Goal: Task Accomplishment & Management: Complete application form

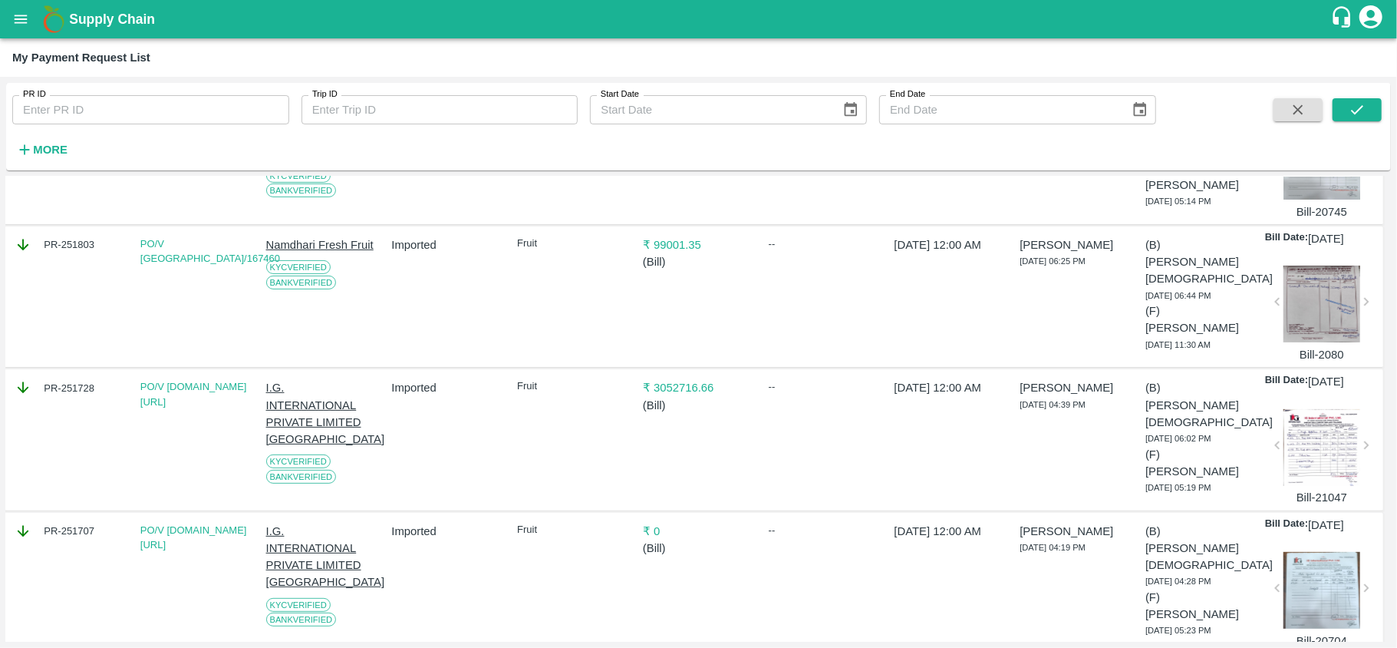
scroll to position [324, 2]
click at [58, 378] on div "PR-251728" at bounding box center [69, 386] width 108 height 17
copy div "PR-251728"
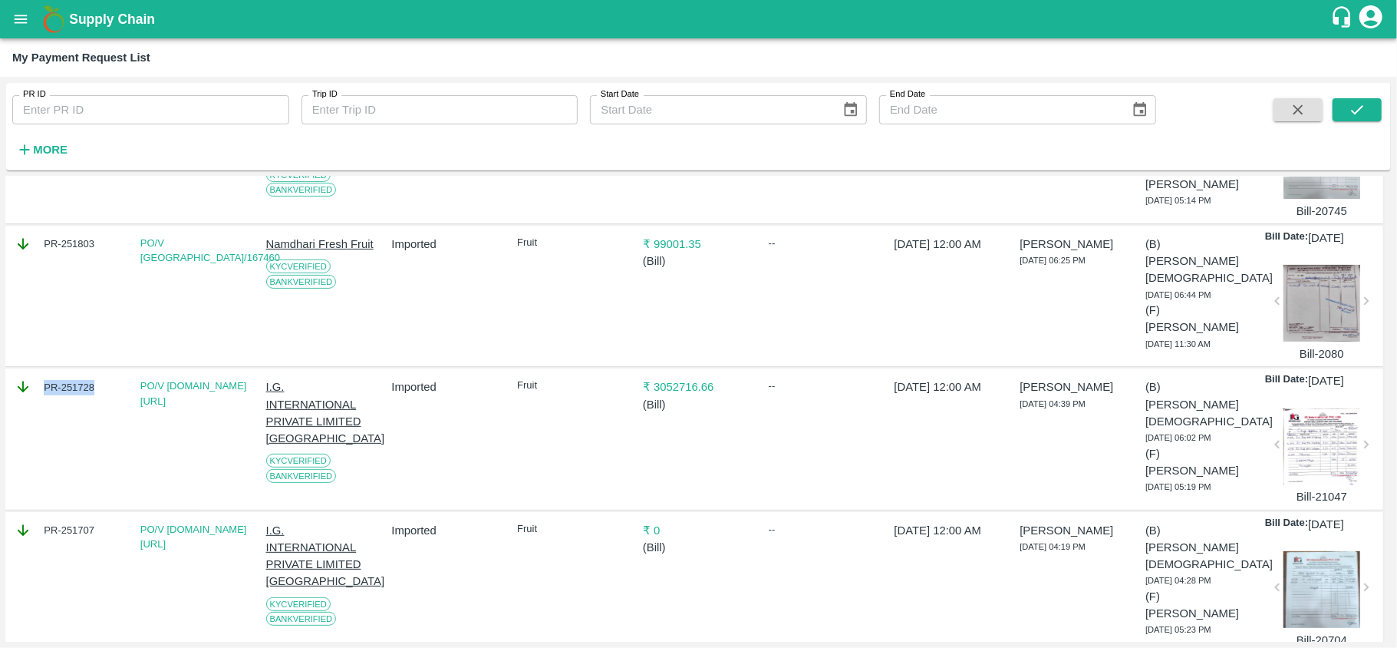
scroll to position [0, 2]
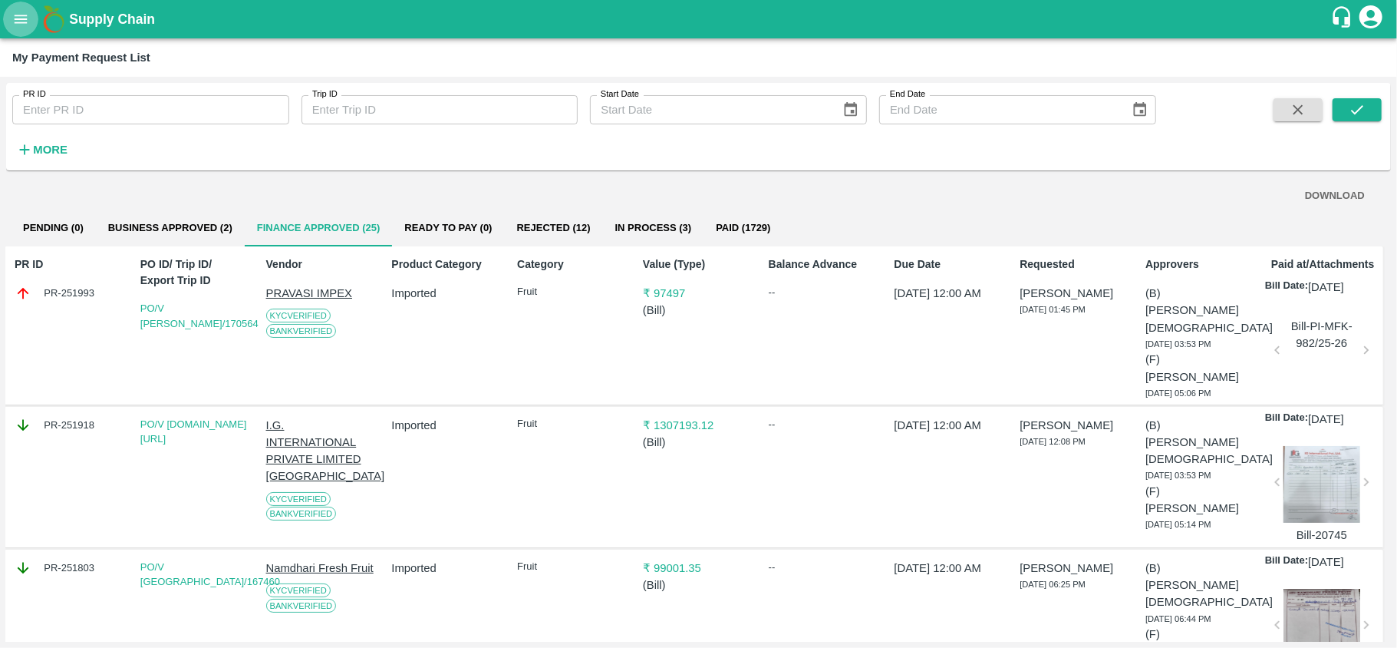
click at [25, 26] on icon "open drawer" at bounding box center [20, 19] width 17 height 17
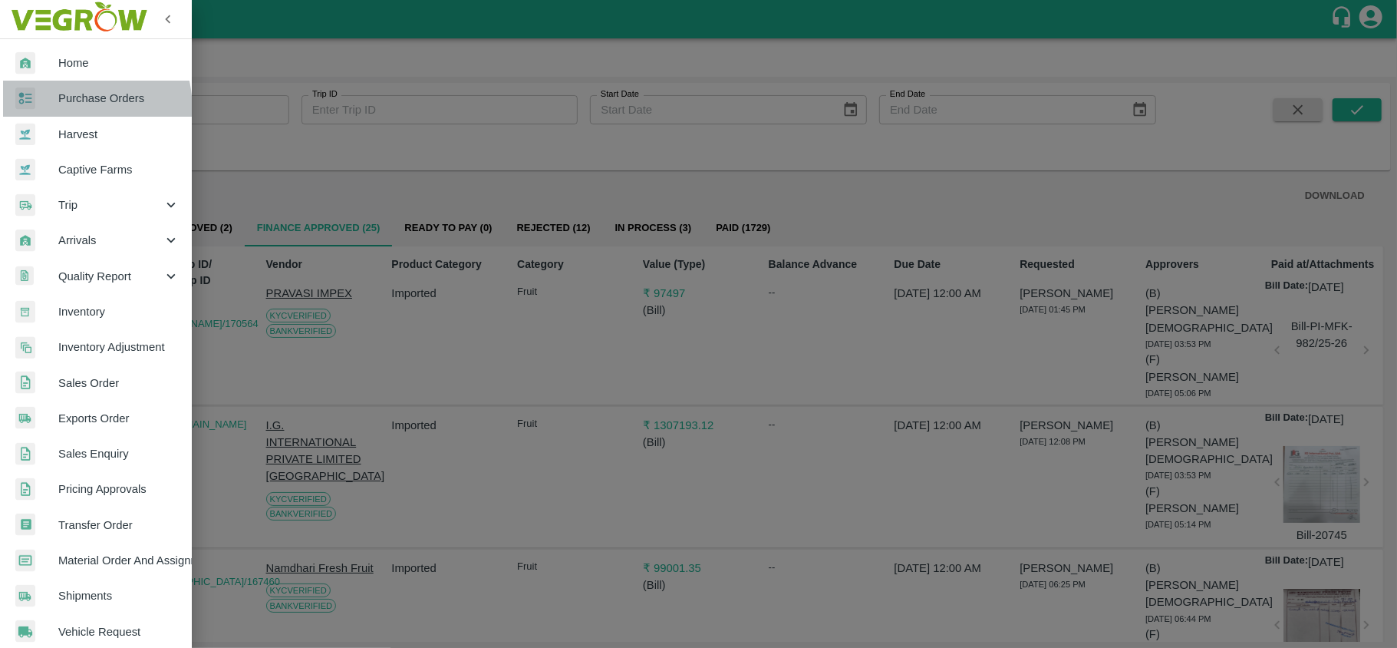
click at [49, 111] on link "Purchase Orders" at bounding box center [96, 98] width 192 height 35
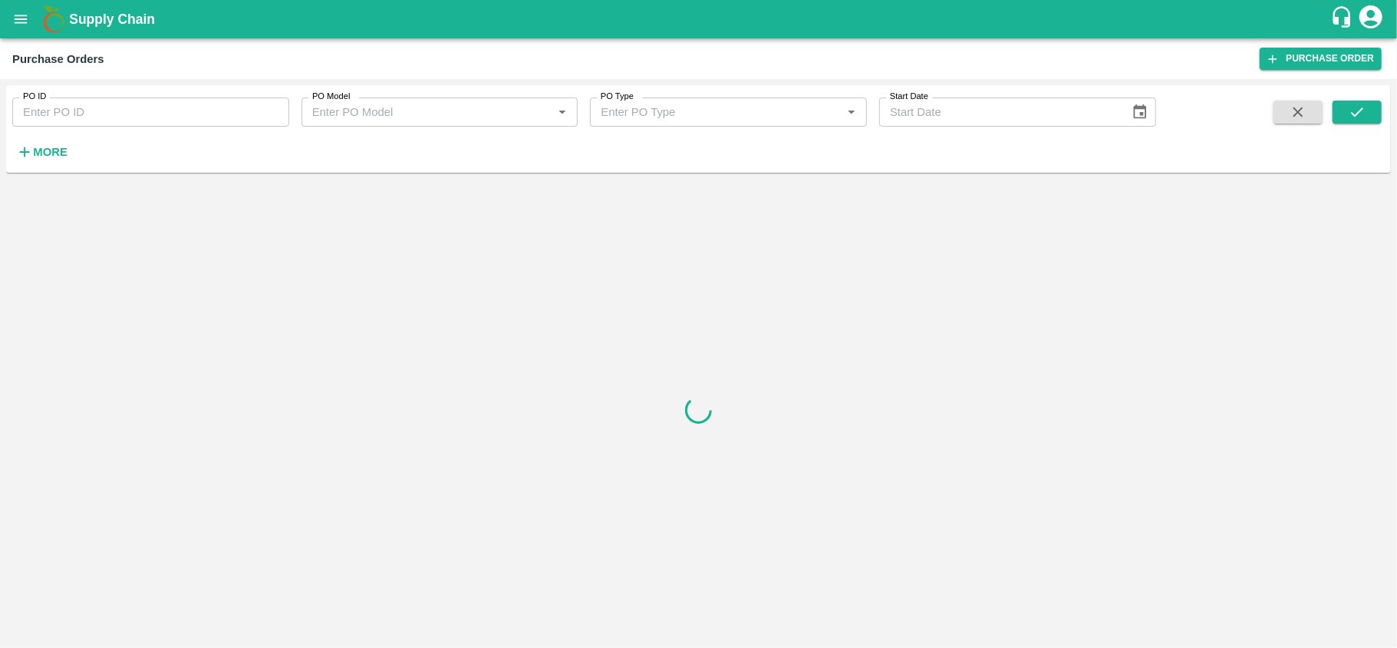
click at [41, 154] on strong "More" at bounding box center [50, 152] width 35 height 12
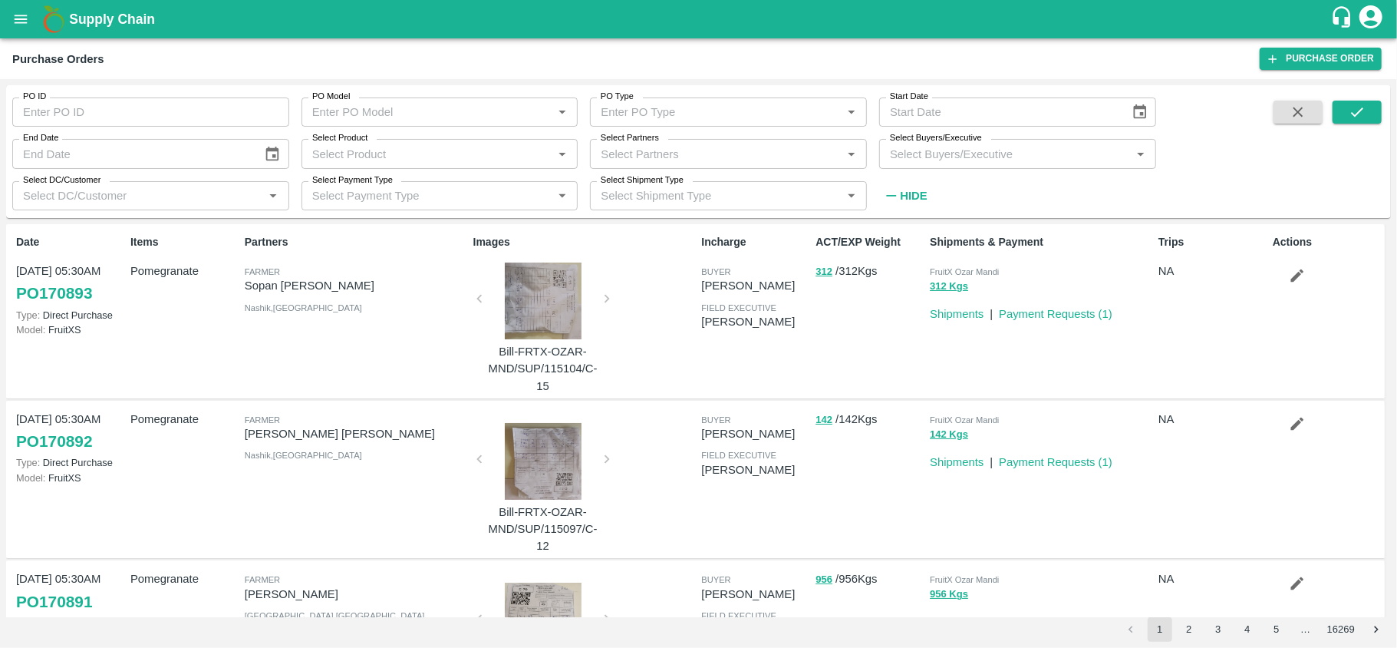
click at [407, 148] on input "Select Product" at bounding box center [427, 153] width 242 height 20
click at [608, 151] on input "Select Partners" at bounding box center [716, 153] width 242 height 20
type input "ssk"
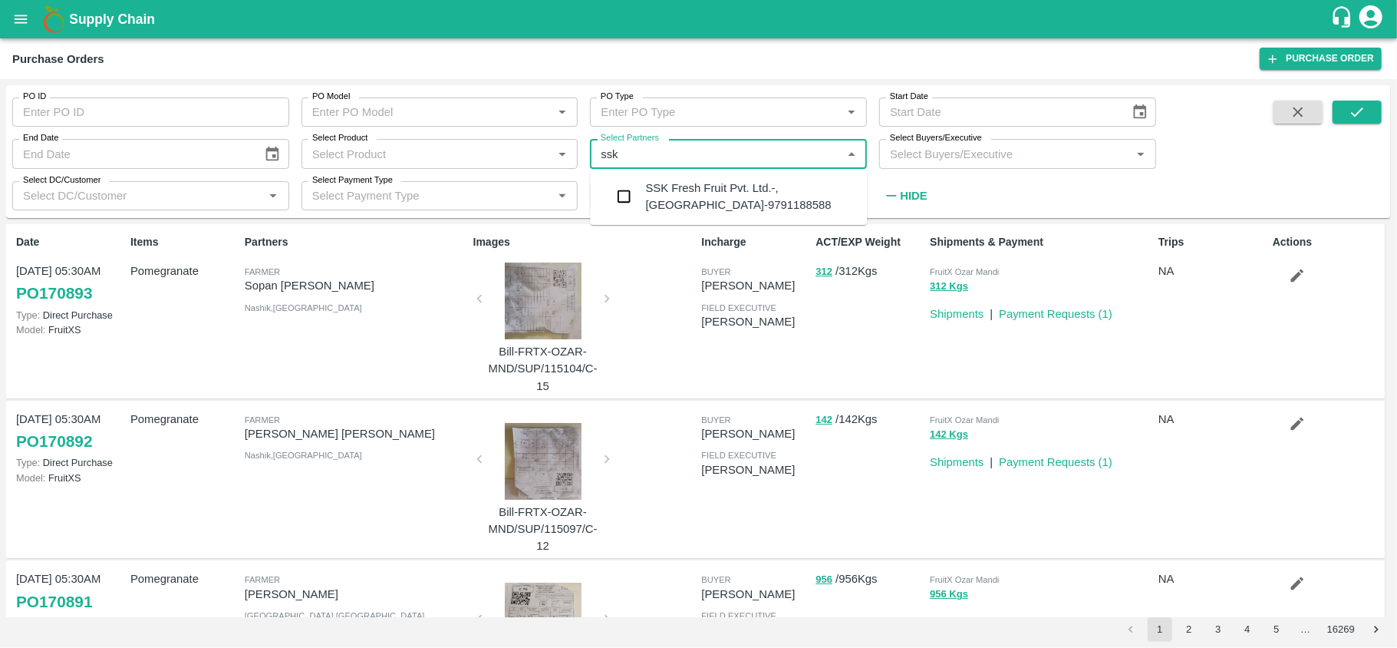
click at [658, 212] on div "SSK Fresh Fruit Pvt. Ltd.-, Chennai-9791188588" at bounding box center [750, 197] width 209 height 35
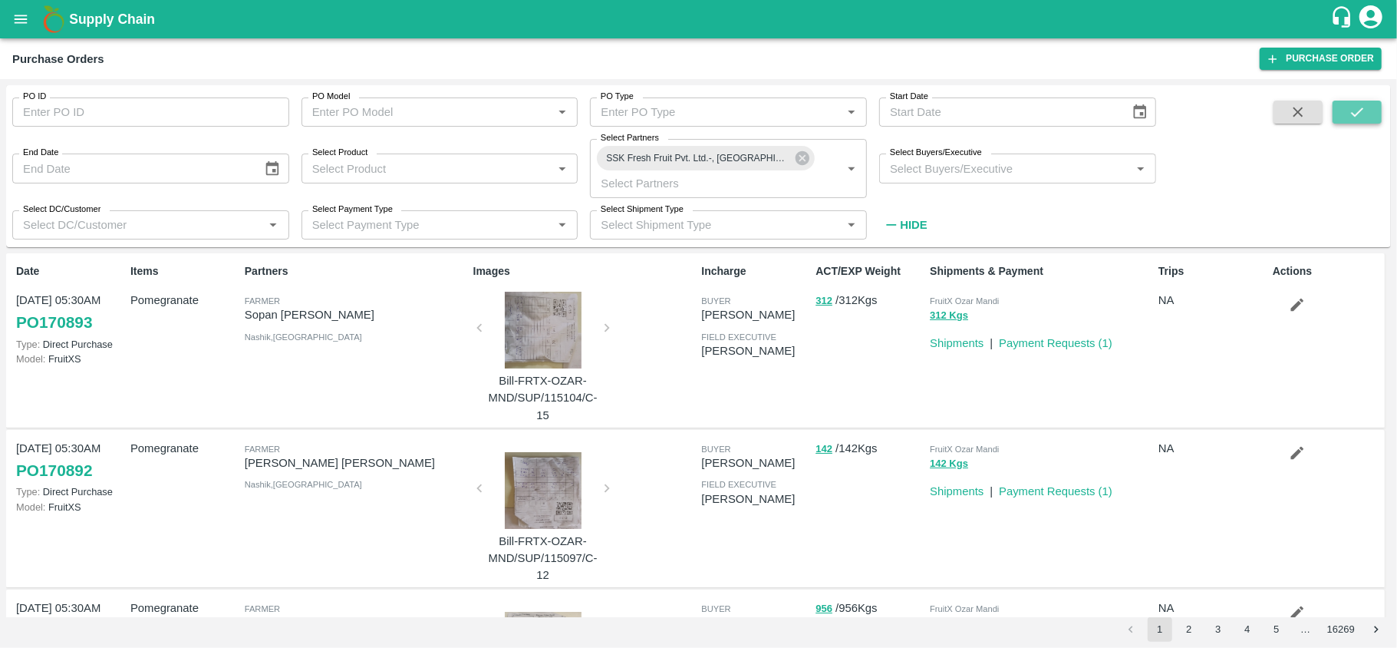
click at [1349, 120] on icon "submit" at bounding box center [1357, 112] width 17 height 17
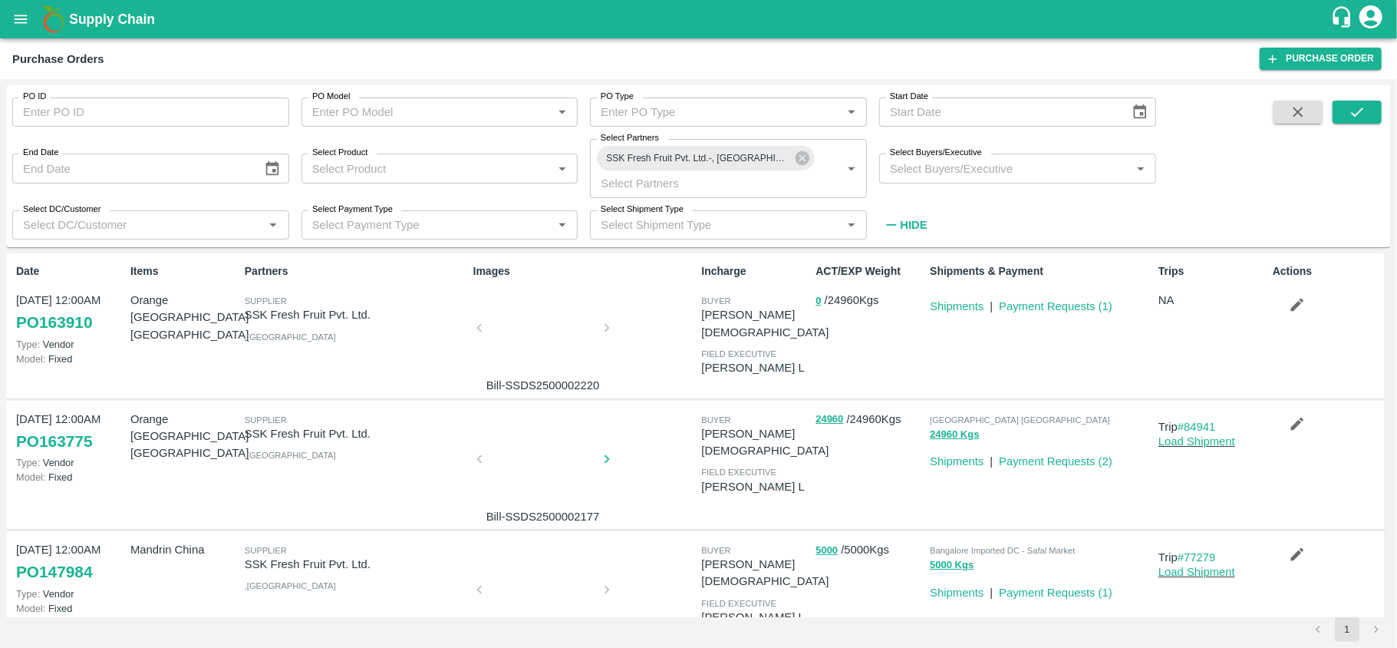
click at [514, 456] on div at bounding box center [543, 463] width 115 height 81
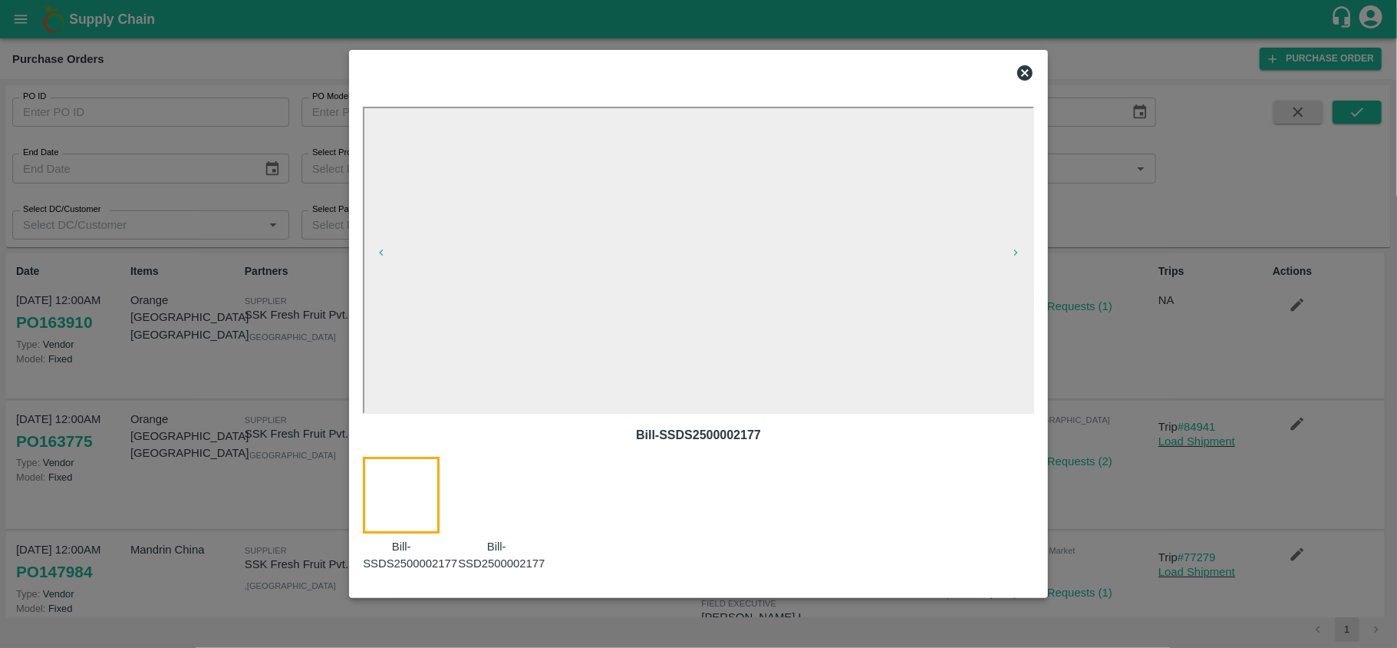
click at [1027, 64] on icon at bounding box center [1025, 73] width 18 height 18
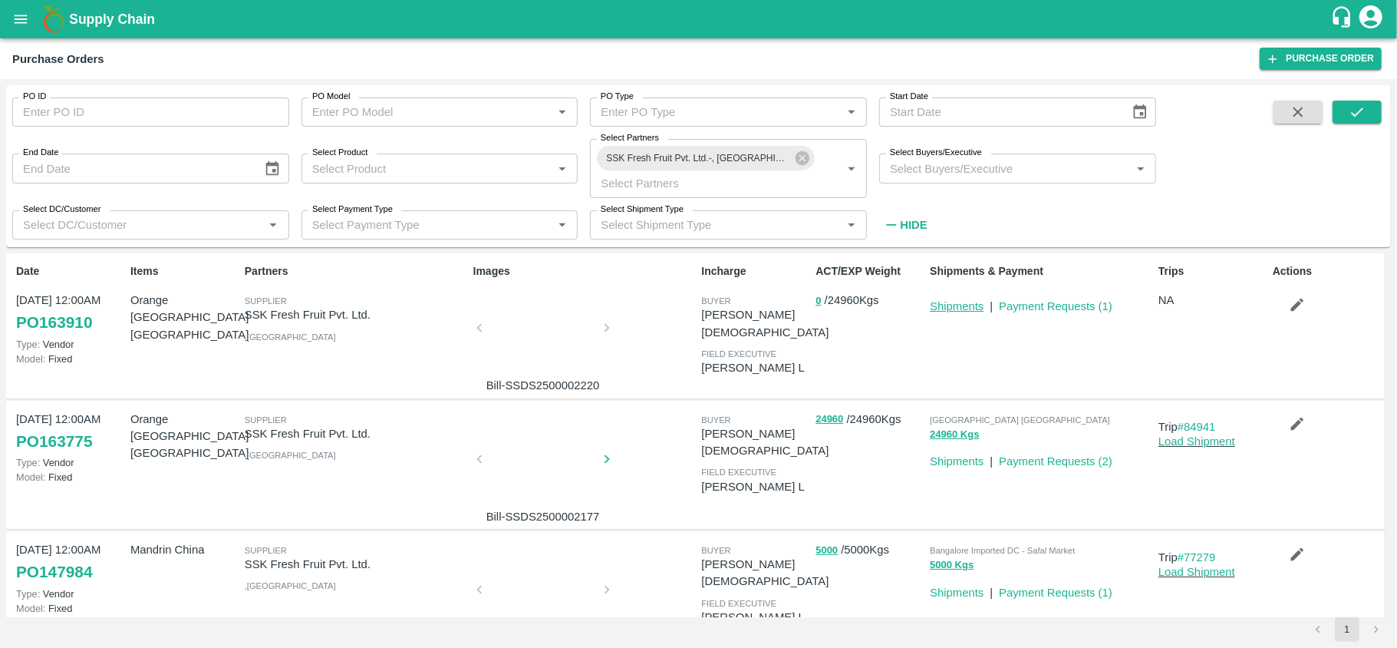
click at [973, 311] on link "Shipments" at bounding box center [957, 306] width 54 height 12
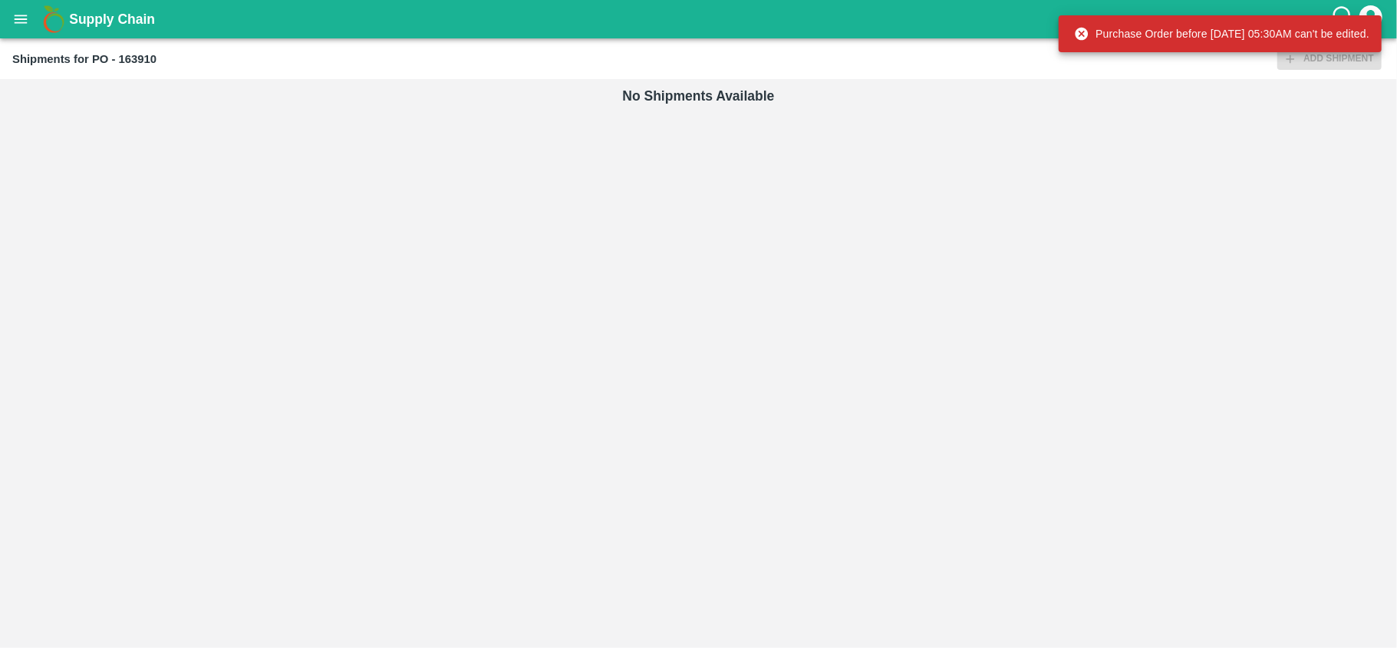
click at [1312, 71] on div "Shipments for PO - 163910 Add Shipment" at bounding box center [698, 58] width 1397 height 41
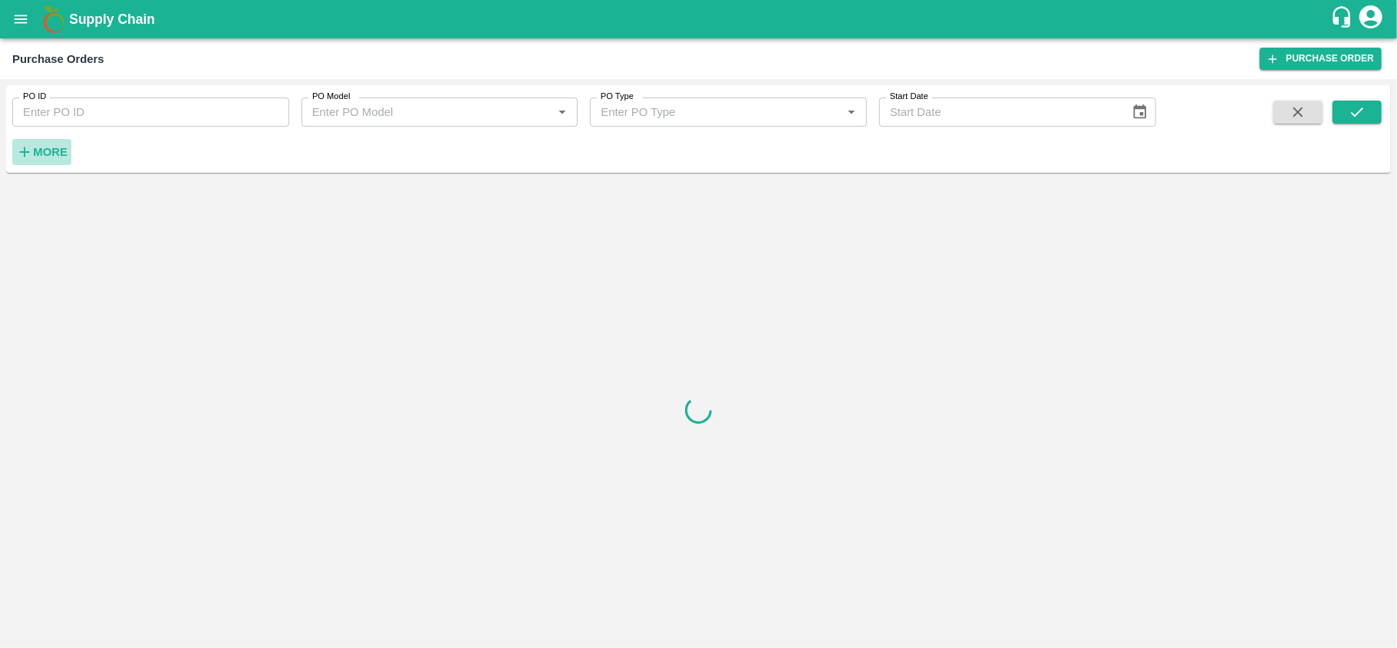
click at [31, 158] on icon "button" at bounding box center [24, 151] width 17 height 17
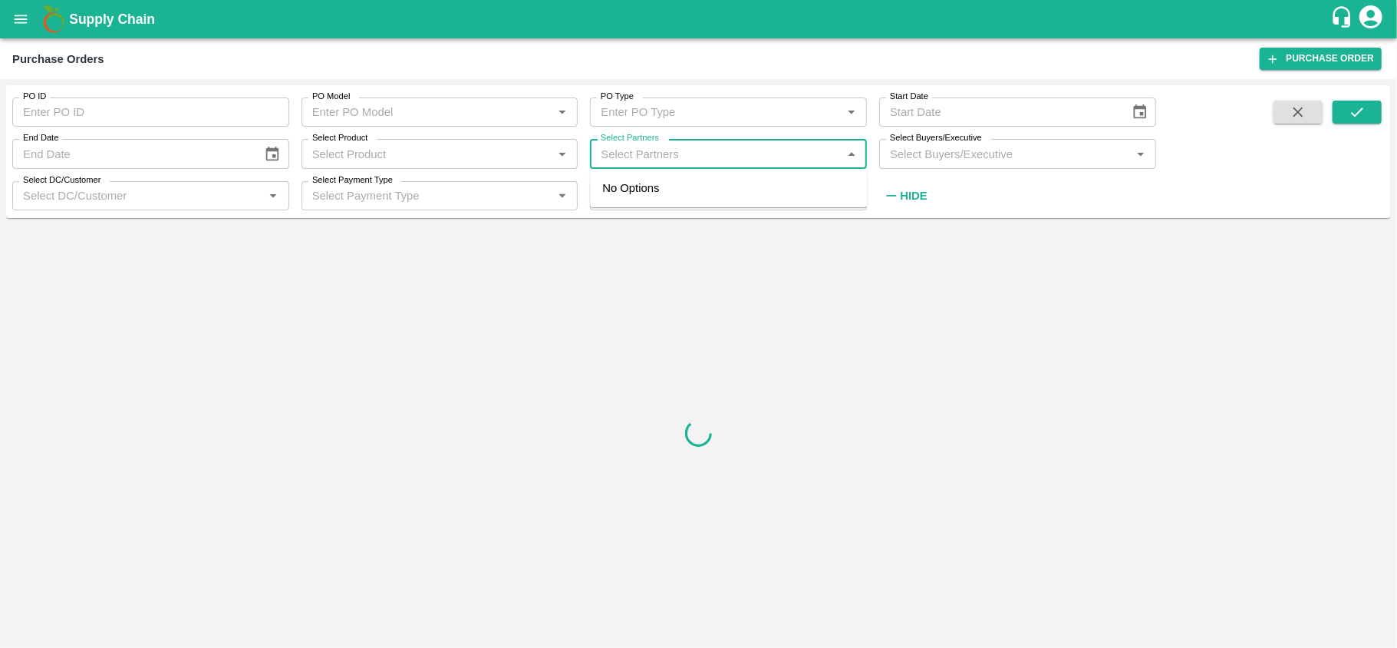
click at [679, 157] on input "Select Partners" at bounding box center [716, 153] width 242 height 20
type input "ssk"
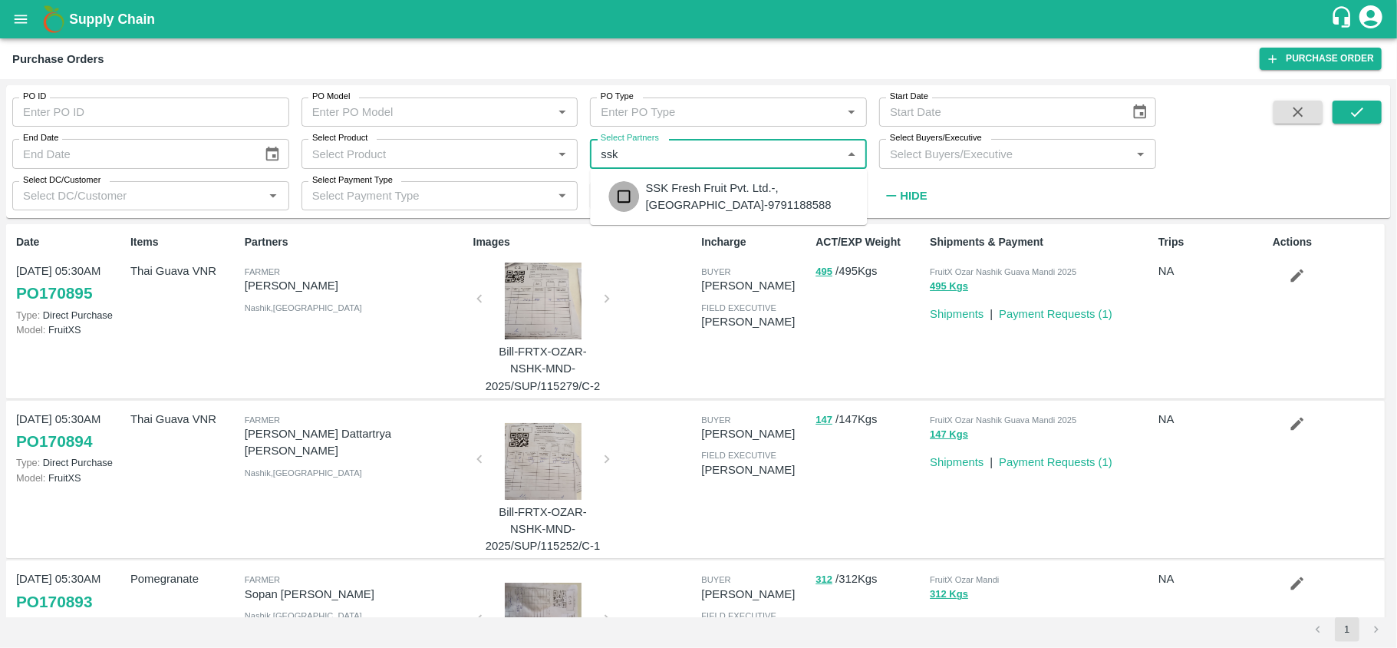
click at [635, 199] on input "checkbox" at bounding box center [623, 196] width 31 height 31
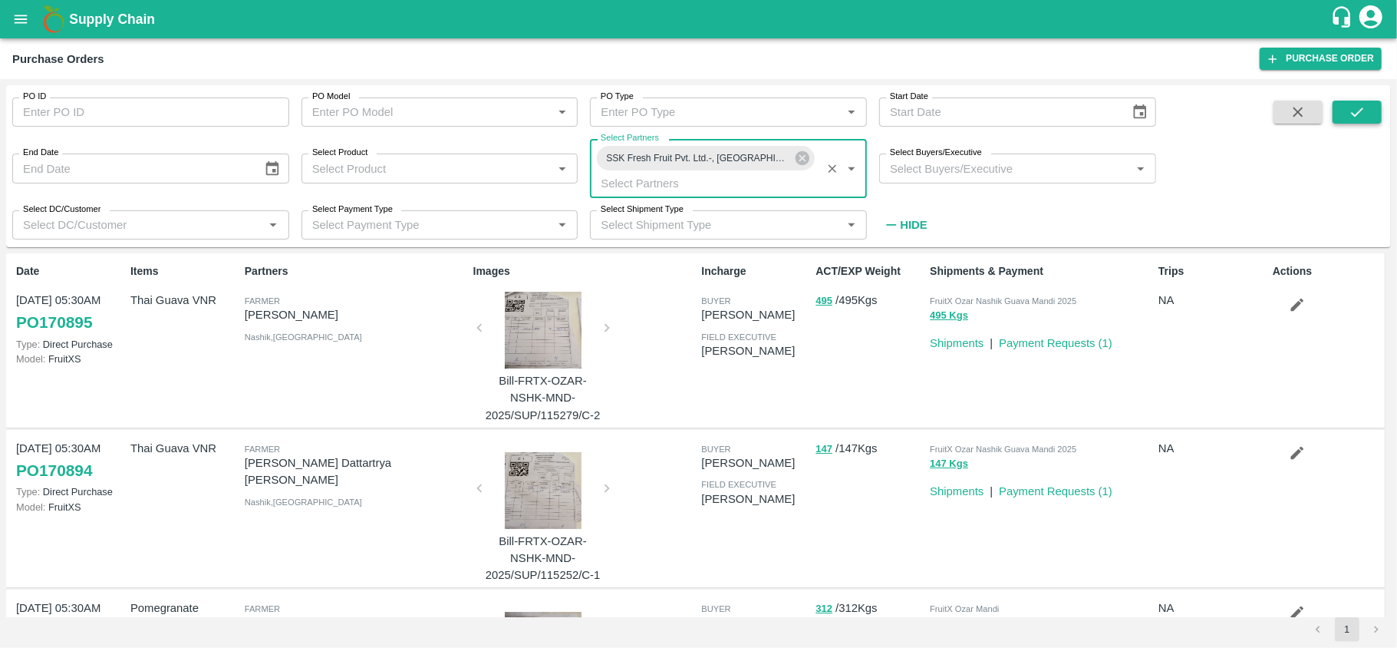
click at [1360, 104] on icon "submit" at bounding box center [1357, 112] width 17 height 17
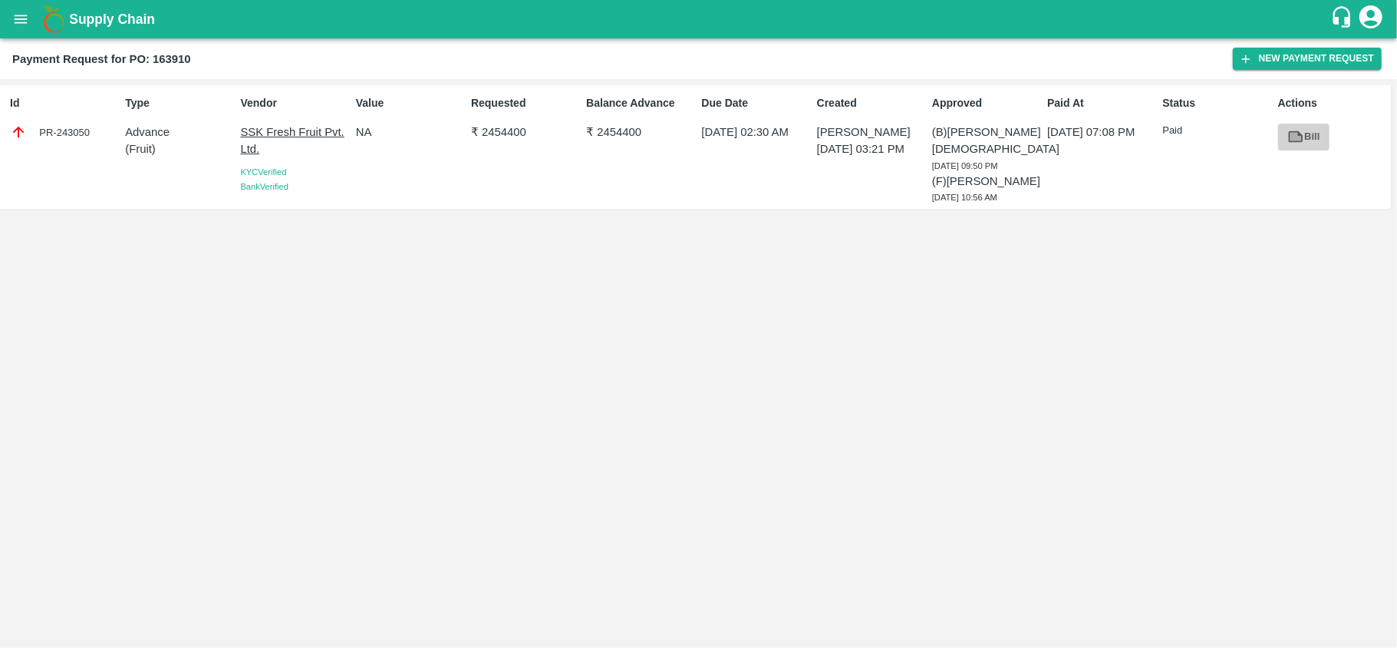
click at [1314, 145] on link "Bill" at bounding box center [1303, 137] width 51 height 27
click at [25, 15] on icon "open drawer" at bounding box center [21, 19] width 13 height 8
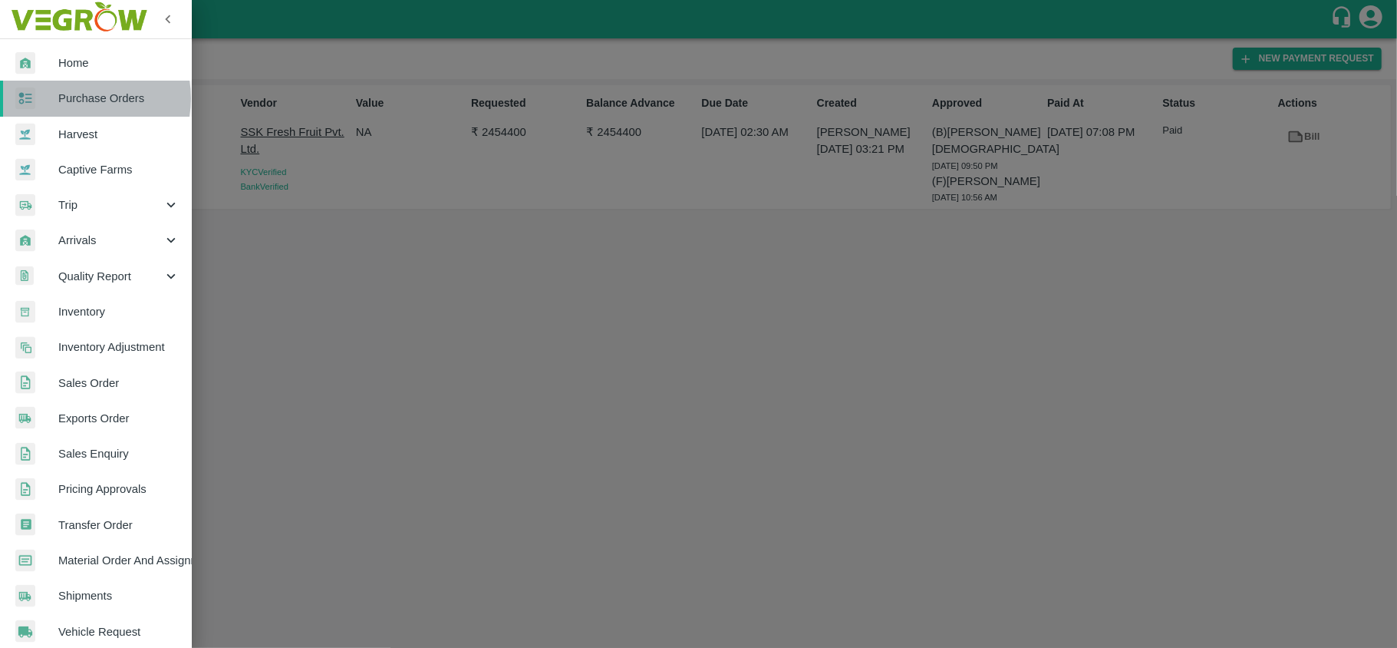
click at [81, 99] on span "Purchase Orders" at bounding box center [118, 98] width 121 height 17
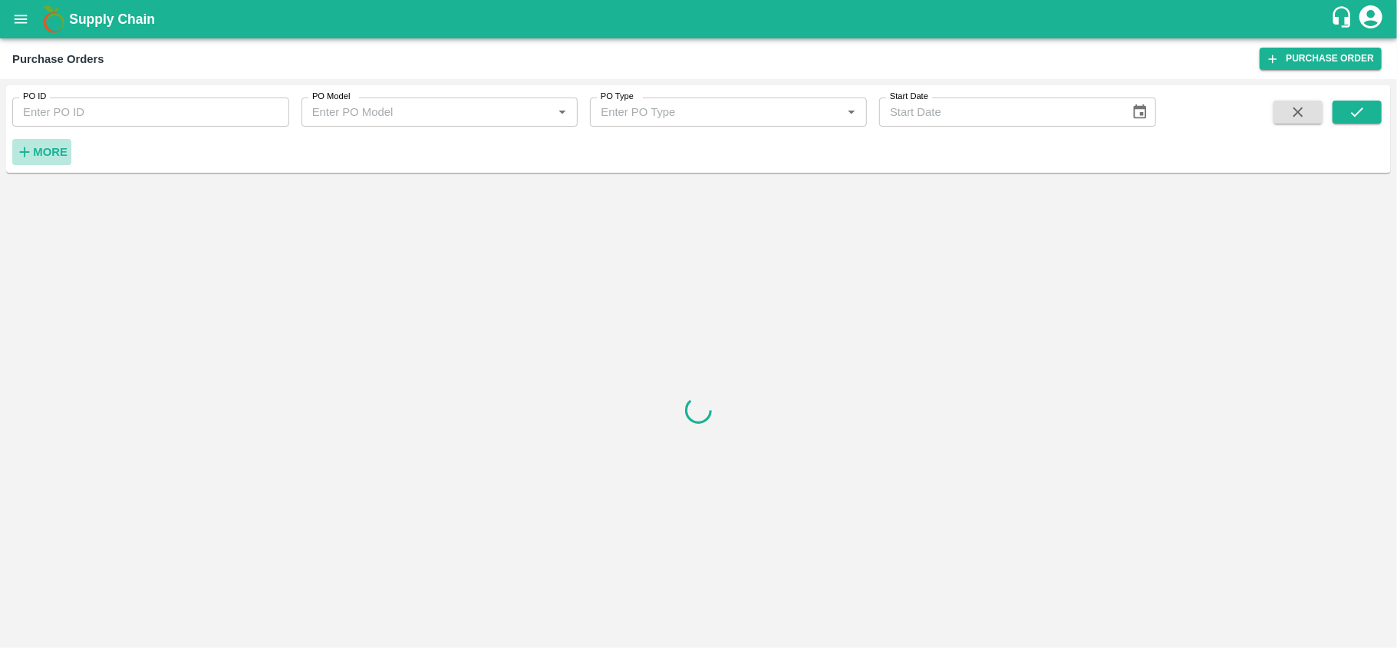
click at [57, 150] on strong "More" at bounding box center [50, 152] width 35 height 12
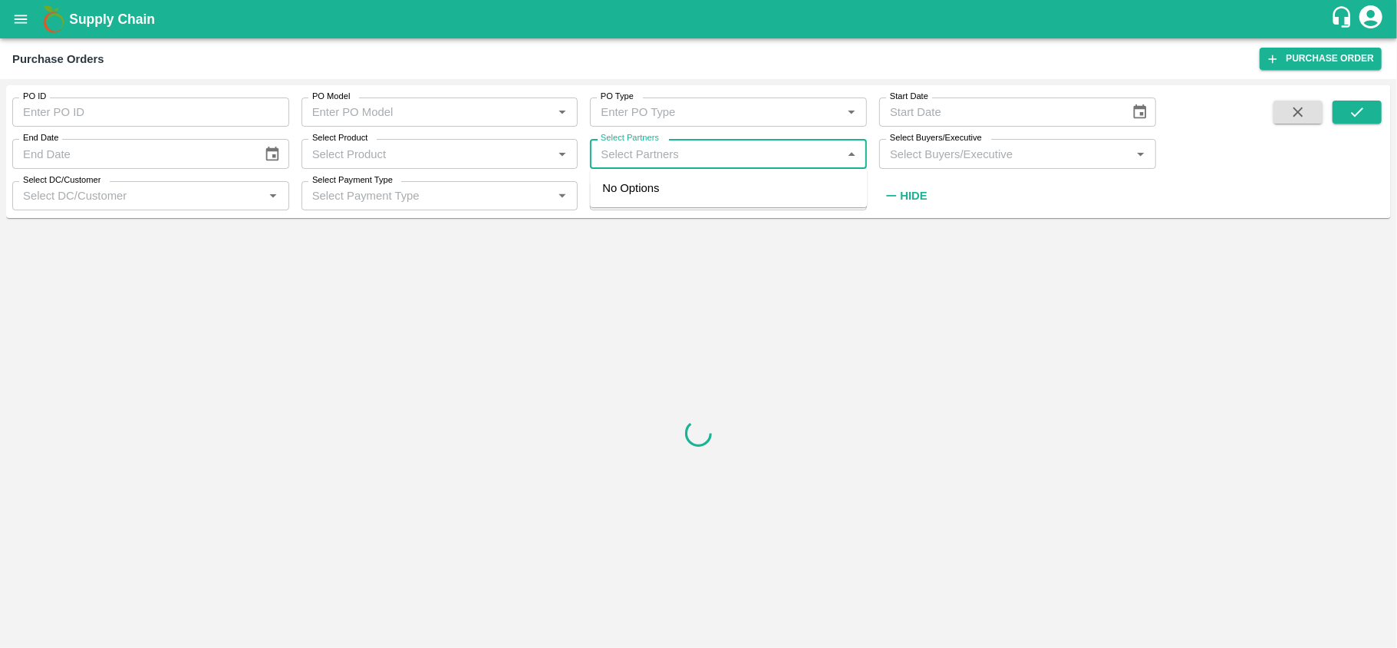
click at [639, 150] on input "Select Partners" at bounding box center [716, 153] width 242 height 20
click at [1326, 57] on link "Purchase Order" at bounding box center [1321, 59] width 122 height 22
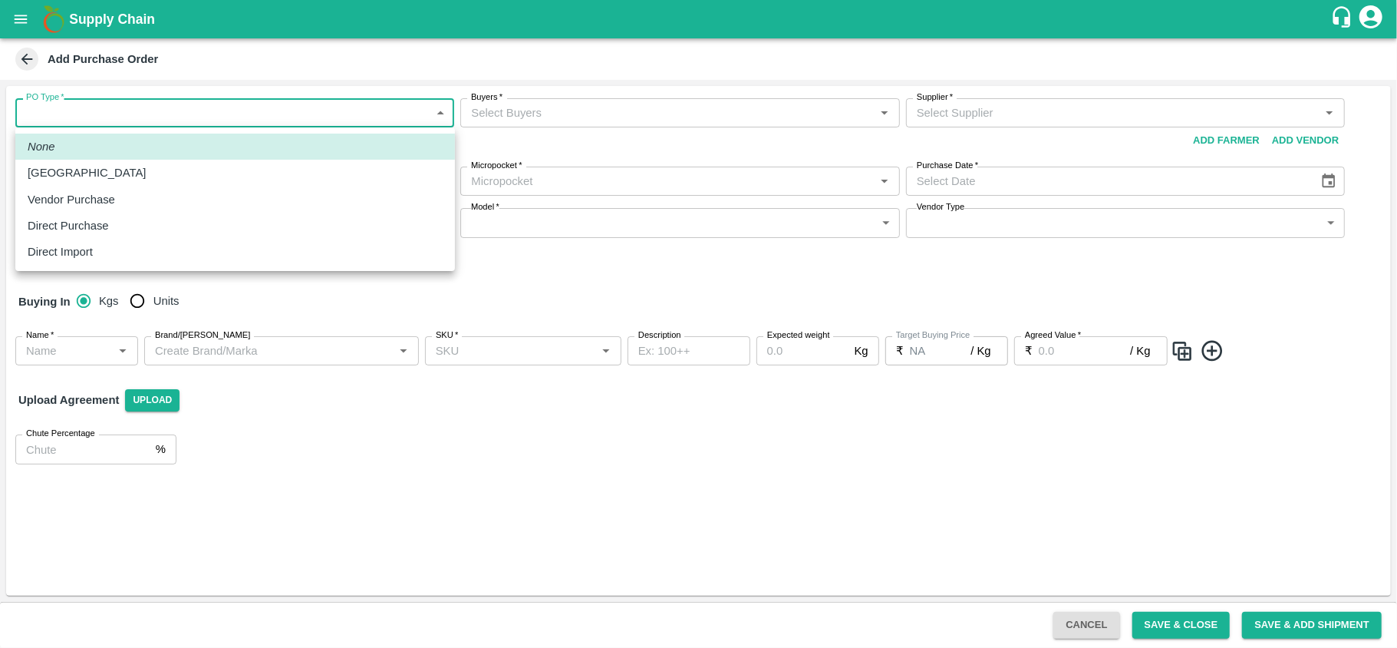
click at [332, 115] on body "Supply Chain Add Purchase Order PO Type   * ​ PO Type Buyers   * Buyers   * Sup…" at bounding box center [698, 324] width 1397 height 648
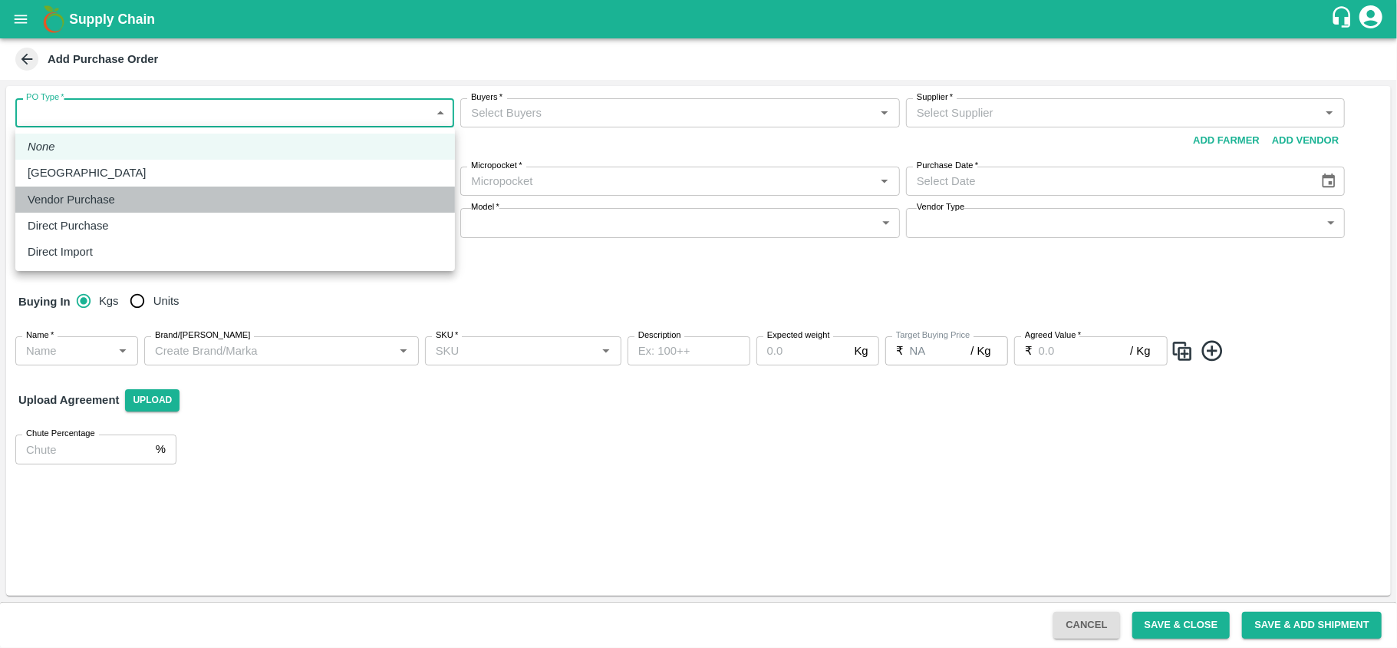
click at [139, 199] on div "Vendor Purchase" at bounding box center [235, 199] width 415 height 17
type input "2"
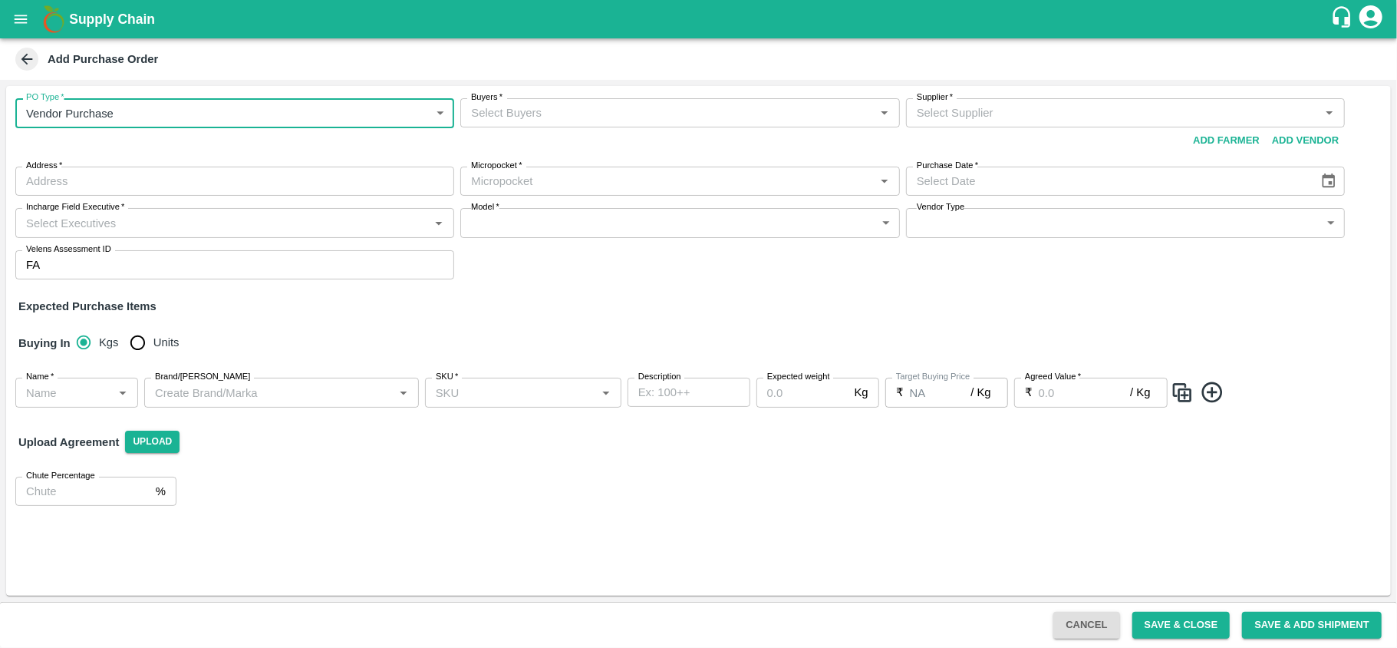
click at [617, 117] on input "Buyers   *" at bounding box center [667, 113] width 404 height 20
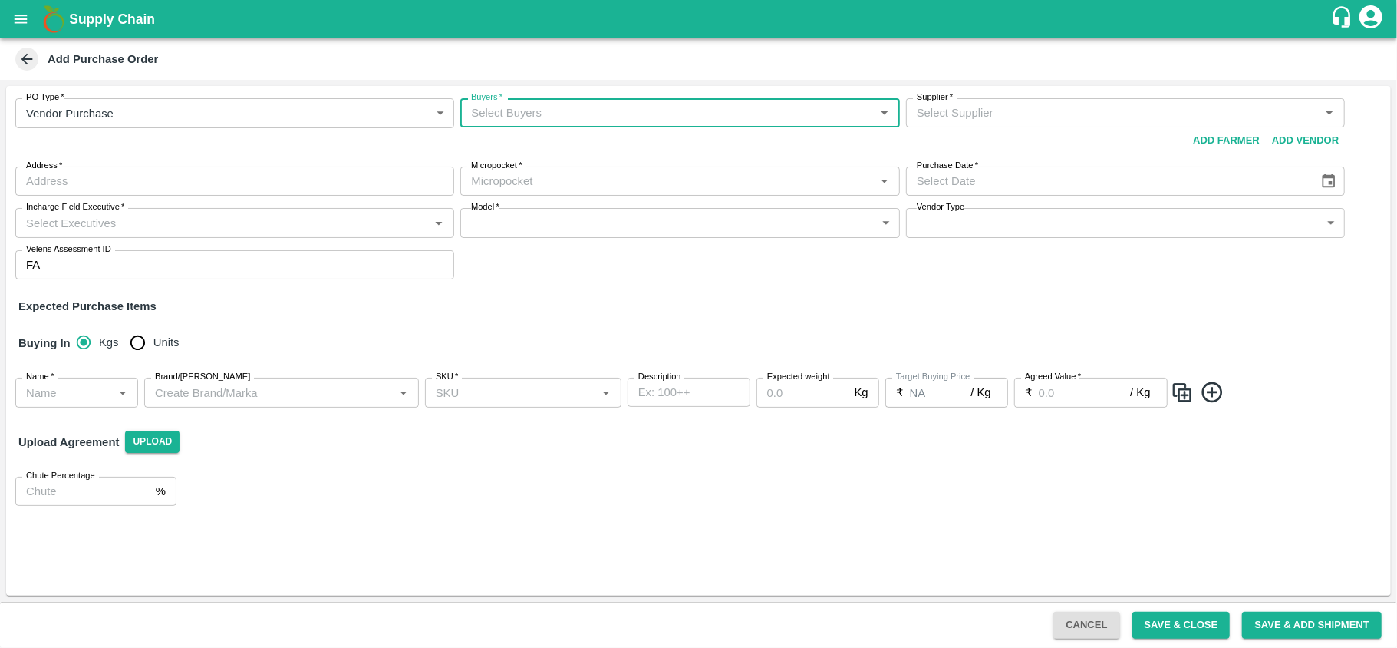
click at [617, 117] on input "Buyers   *" at bounding box center [667, 113] width 404 height 20
type input "neet"
click at [584, 187] on div "[PERSON_NAME][DEMOGRAPHIC_DATA]" at bounding box center [680, 194] width 440 height 40
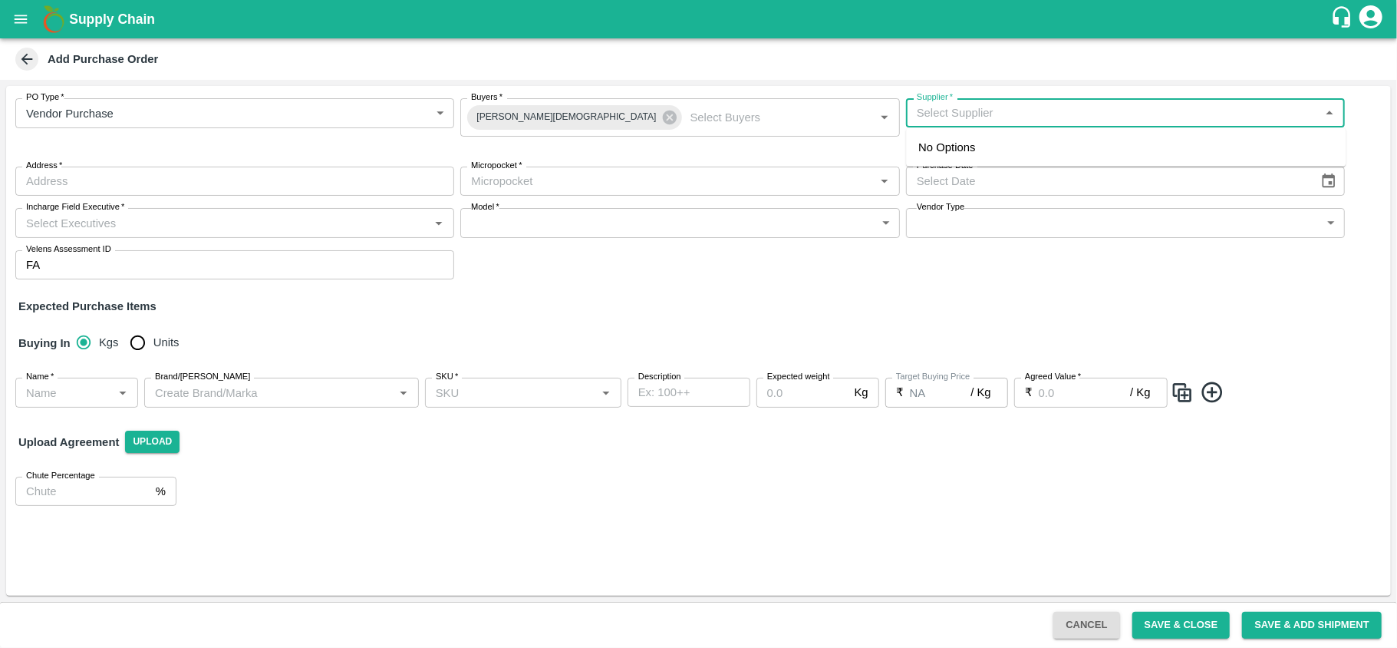
click at [1033, 120] on input "Supplier   *" at bounding box center [1113, 113] width 404 height 20
click at [988, 146] on div "SSK Fresh Fruit Pvt. Ltd.-, Chennai-9791188588(Supplier)" at bounding box center [1103, 147] width 371 height 17
type input "SSK Fresh Fruit Pvt. Ltd.-, Chennai-9791188588(Supplier)"
type input ", Chennai, Koyambedu, Tamil Nadu"
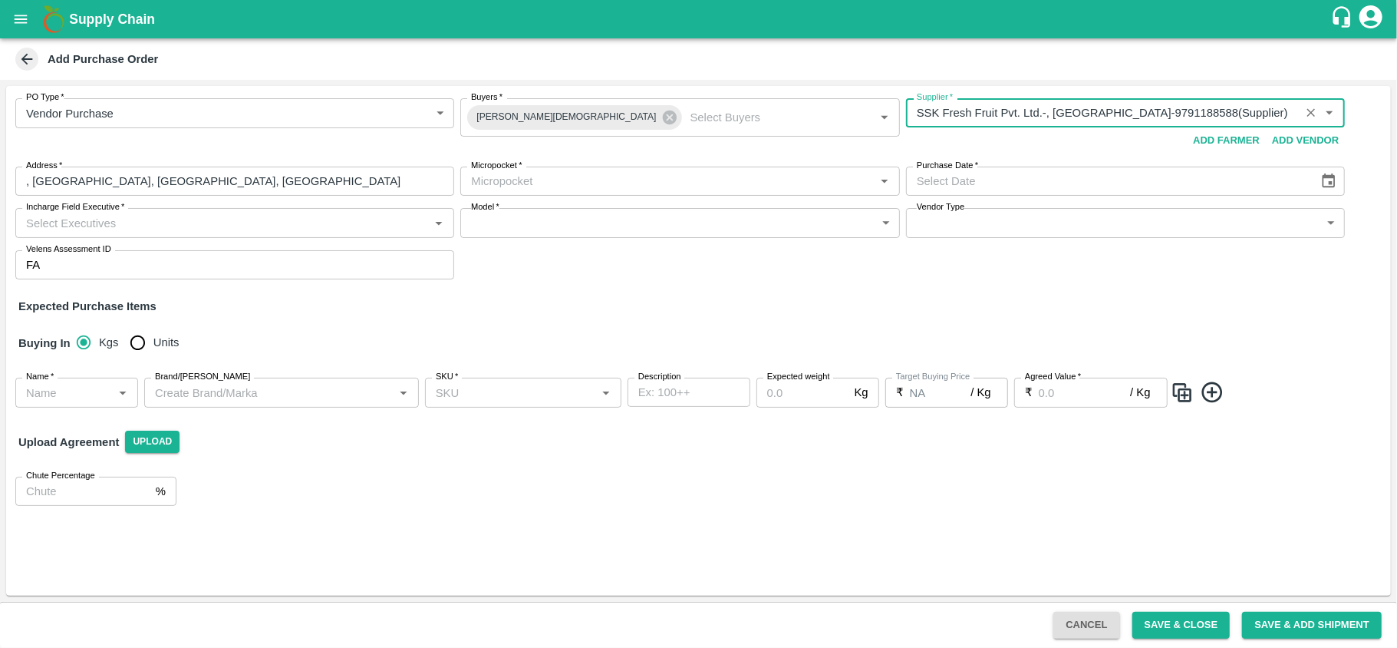
type input "SSK Fresh Fruit Pvt. Ltd.-, Chennai-9791188588(Supplier)"
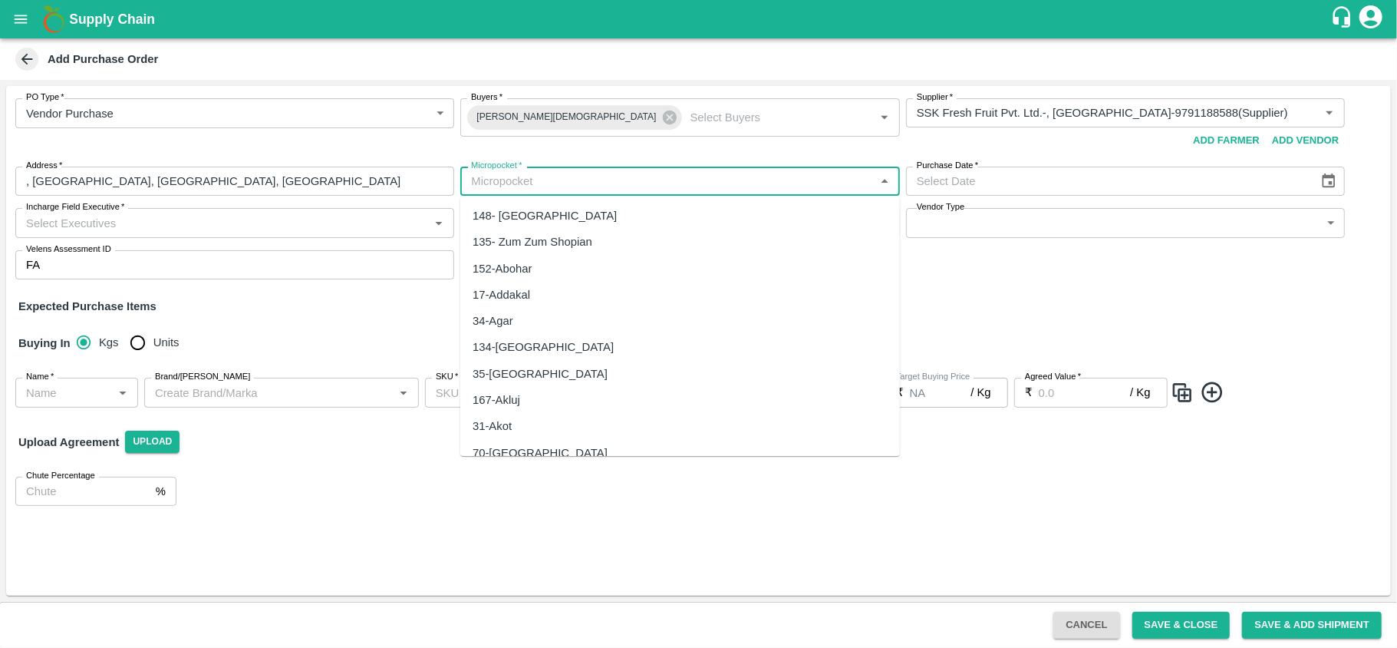
click at [581, 181] on input "Micropocket   *" at bounding box center [667, 181] width 404 height 20
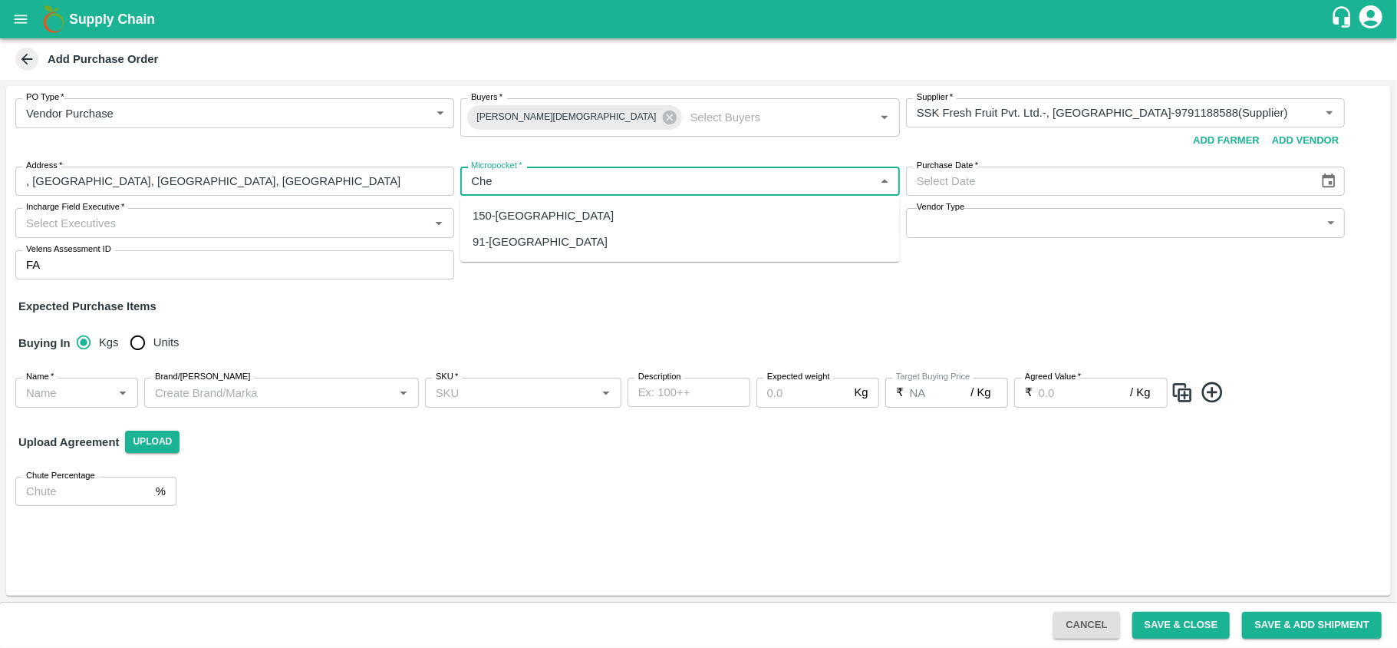
click at [536, 236] on div "91-Chennai" at bounding box center [680, 242] width 440 height 26
type input "91-Chennai"
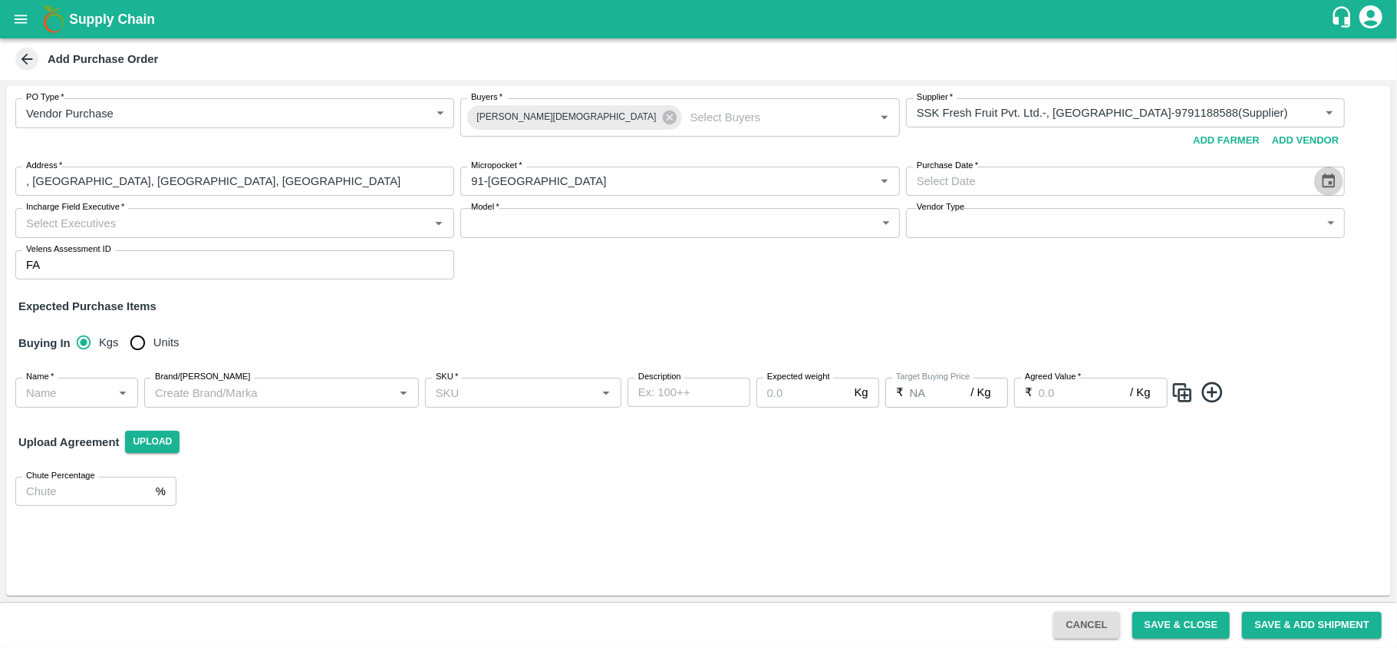
click at [1321, 189] on icon "Choose date" at bounding box center [1329, 181] width 17 height 17
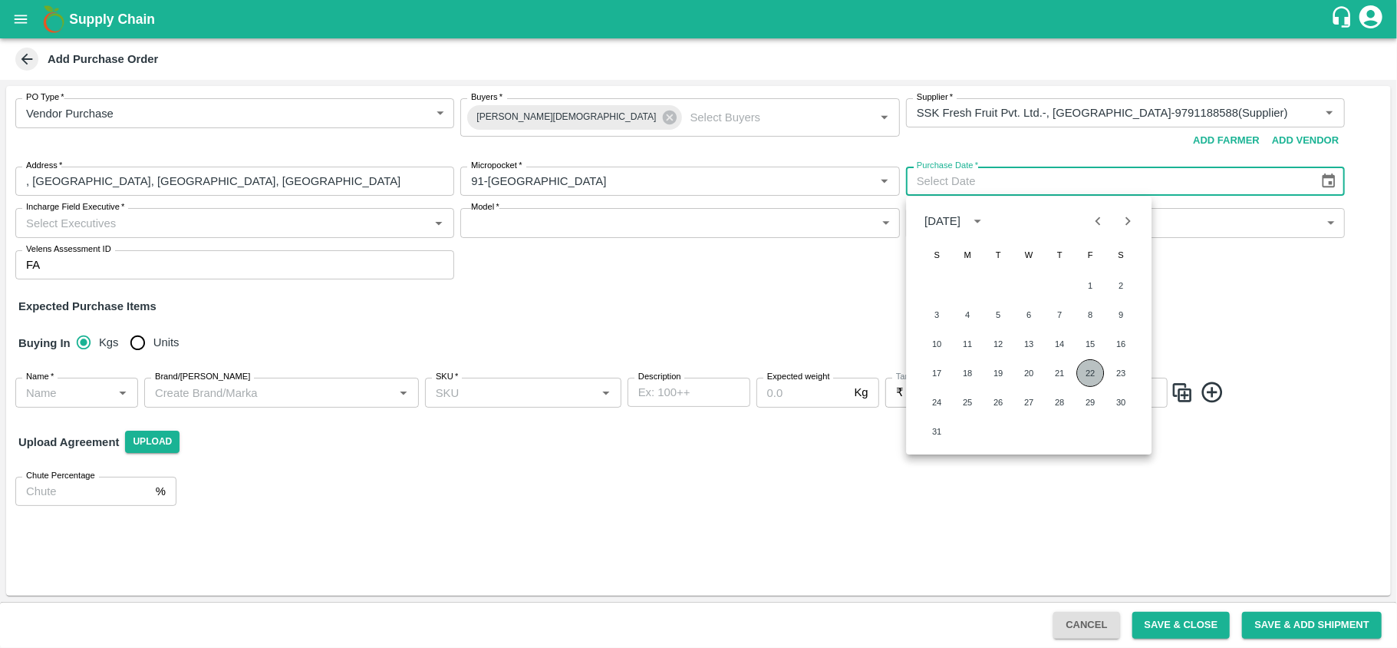
click at [1090, 365] on button "22" at bounding box center [1091, 373] width 28 height 28
type input "22/08/2025"
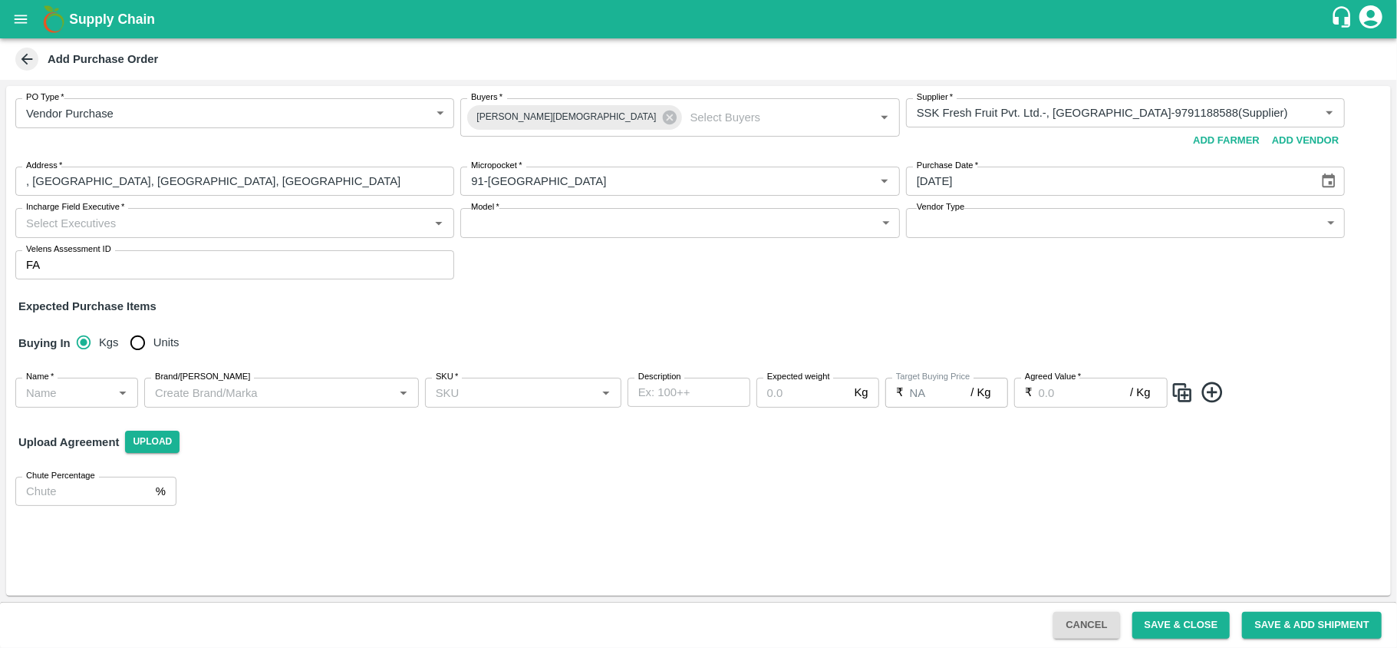
click at [302, 226] on input "Incharge Field Executive   *" at bounding box center [222, 223] width 404 height 20
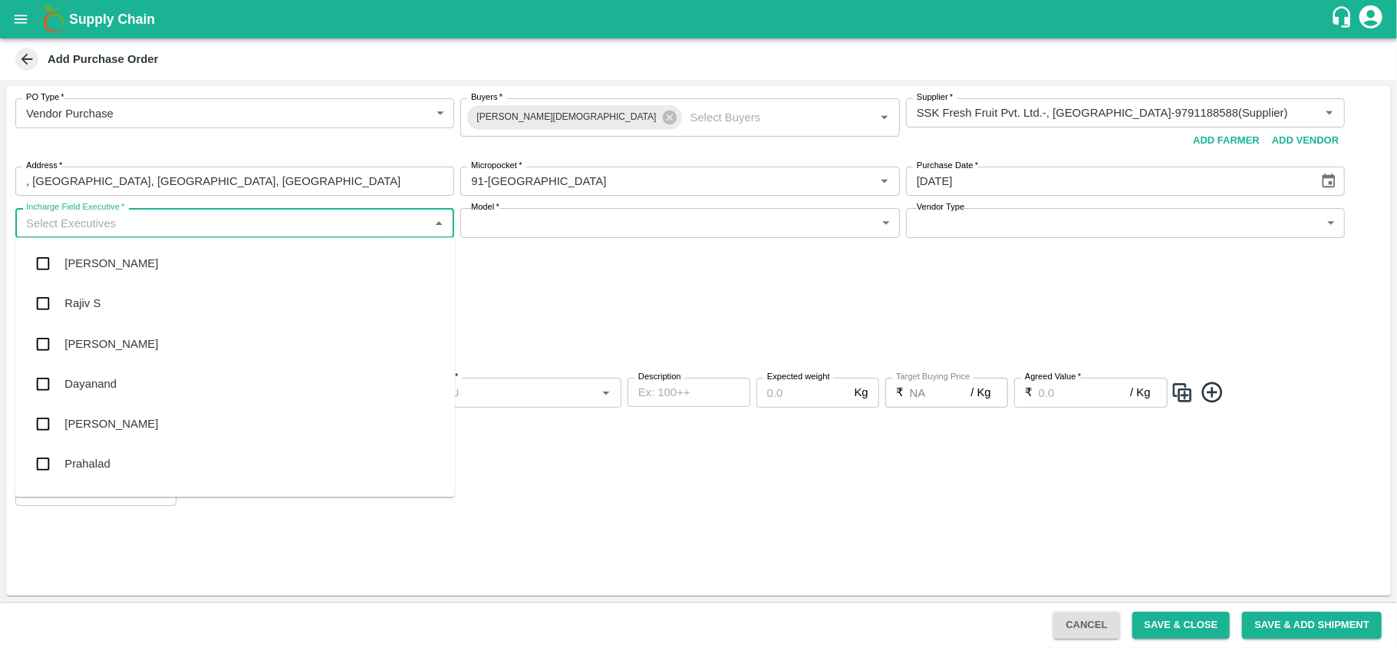
type input "n"
type input "C"
type input "s"
type input "nAN"
click at [89, 289] on div "Nanda Kumar L" at bounding box center [235, 304] width 440 height 40
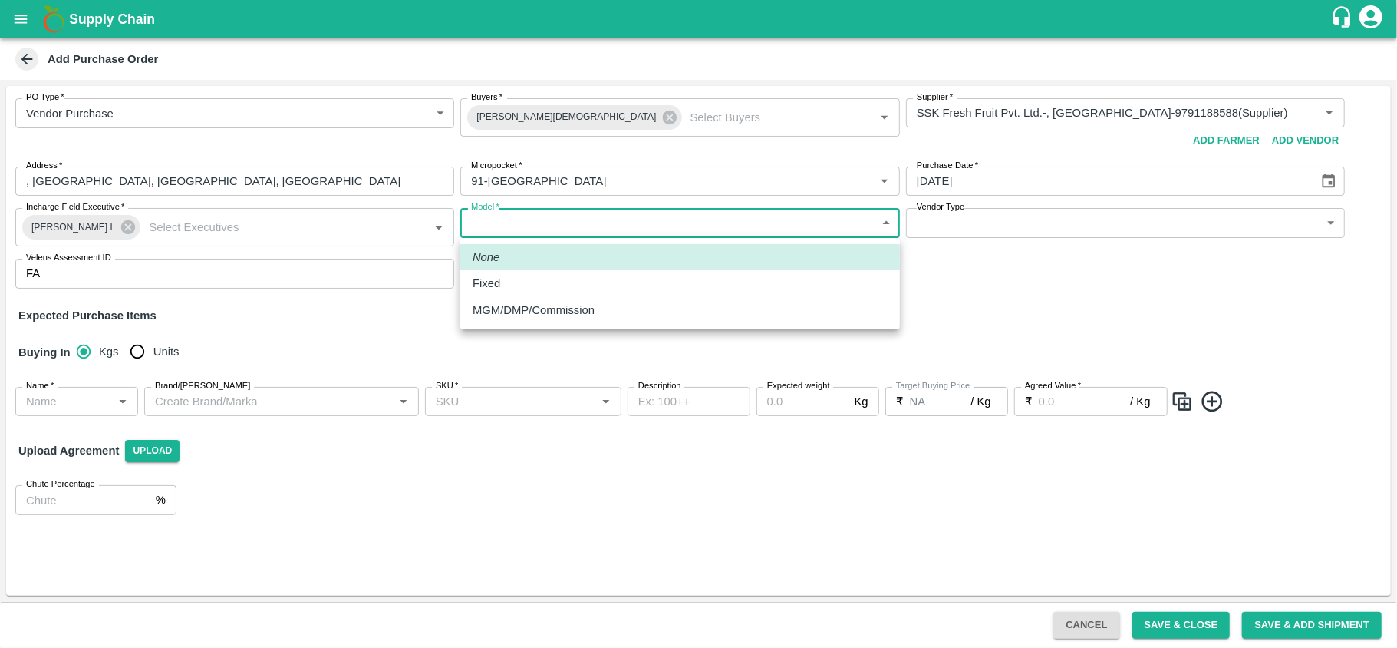
click at [547, 233] on body "Supply Chain Add Purchase Order PO Type   * Vendor Purchase 2 PO Type Buyers   …" at bounding box center [698, 324] width 1397 height 648
click at [517, 281] on div "Fixed" at bounding box center [680, 283] width 415 height 17
type input "Fixed"
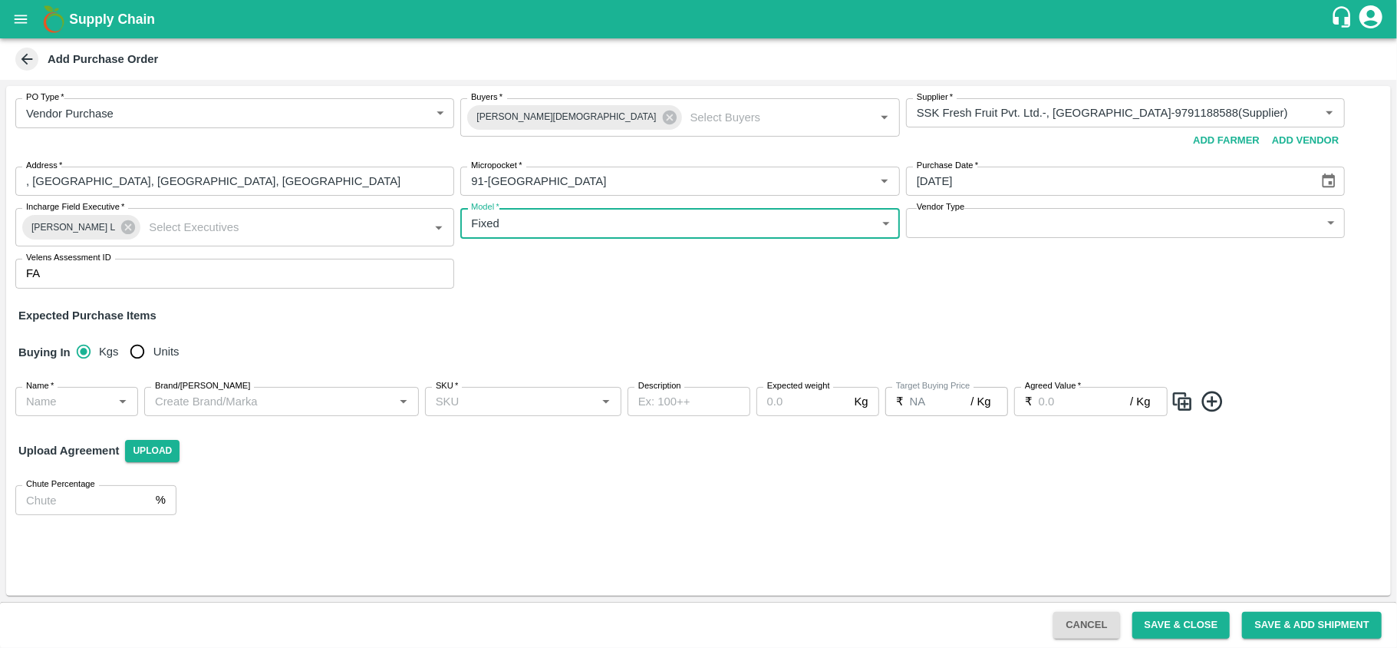
click at [144, 354] on input "Units" at bounding box center [137, 351] width 31 height 31
radio input "true"
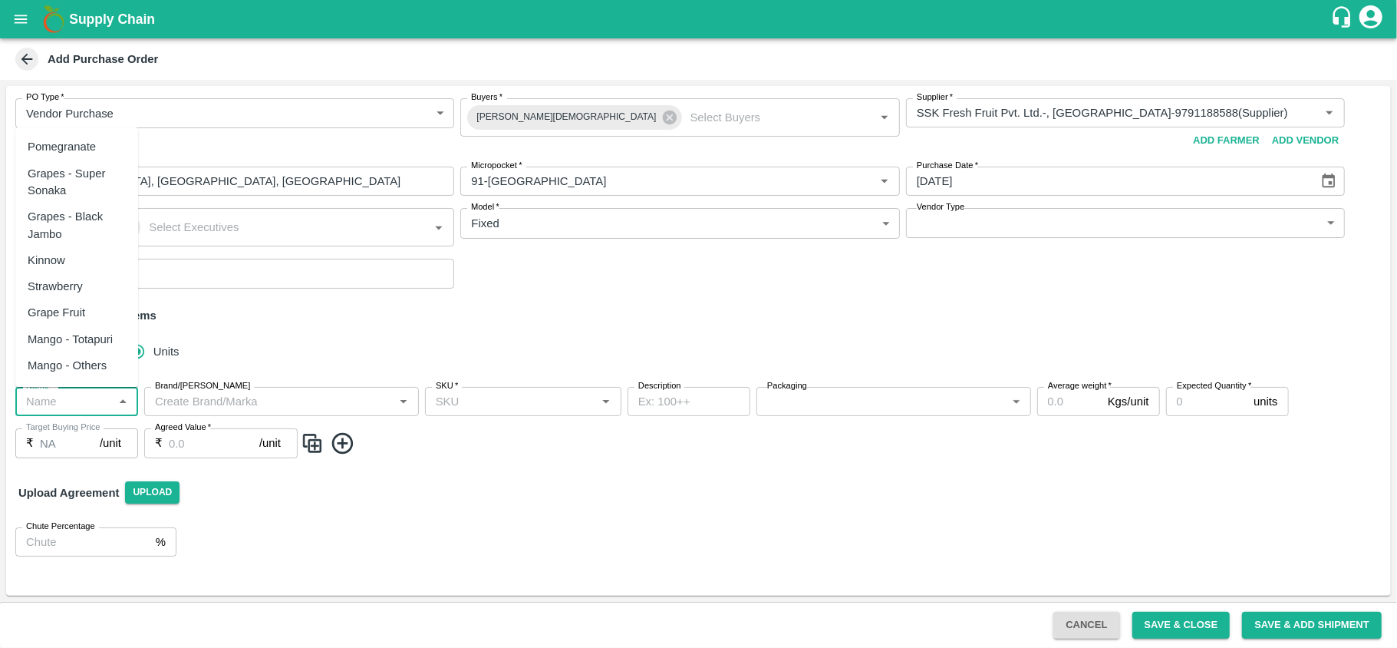
click at [68, 397] on input "Name   *" at bounding box center [64, 401] width 88 height 20
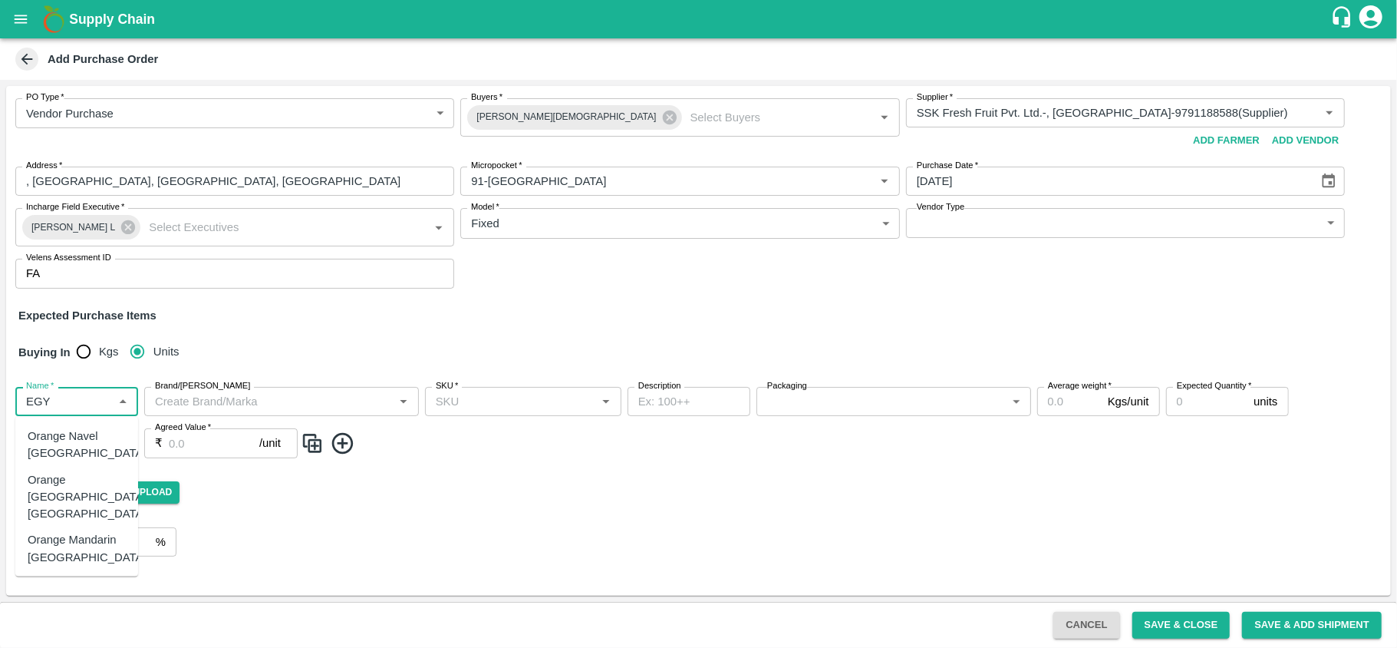
click at [71, 491] on div "Orange Valencia Egypt" at bounding box center [87, 495] width 119 height 51
type input "Orange Valencia Egypt"
click at [339, 440] on icon at bounding box center [342, 442] width 25 height 25
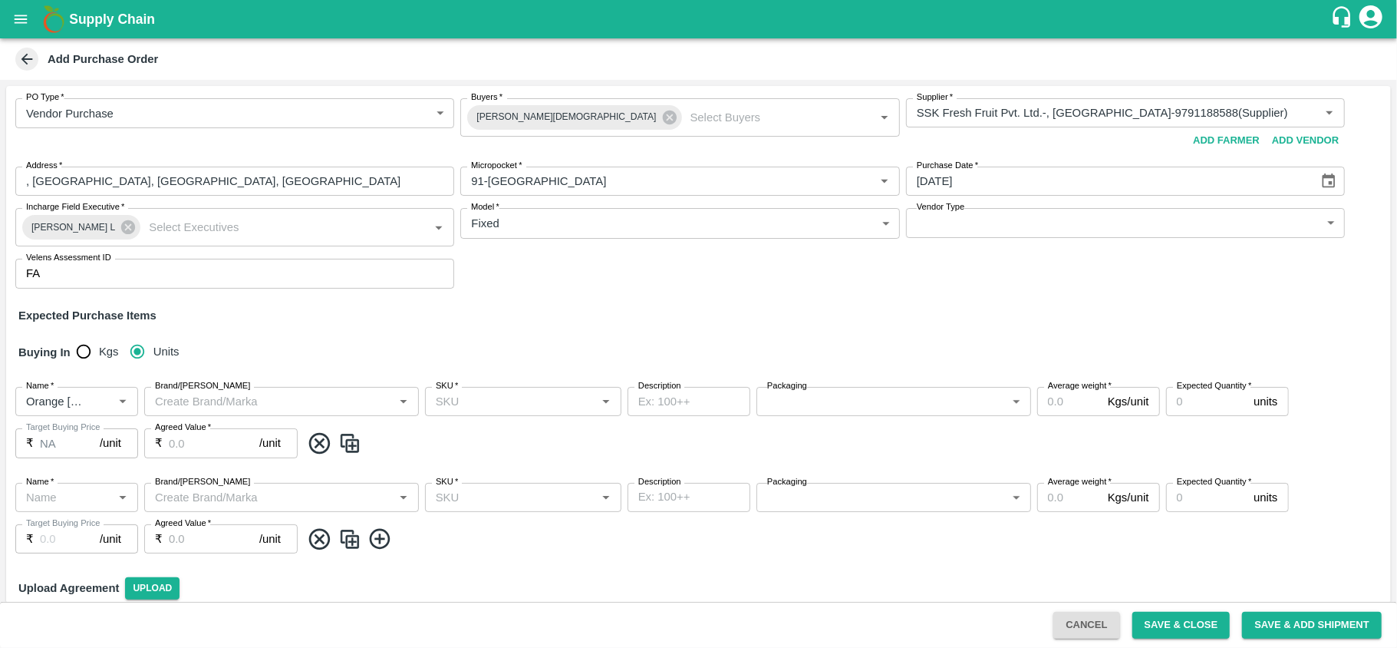
click at [378, 536] on icon at bounding box center [380, 538] width 25 height 25
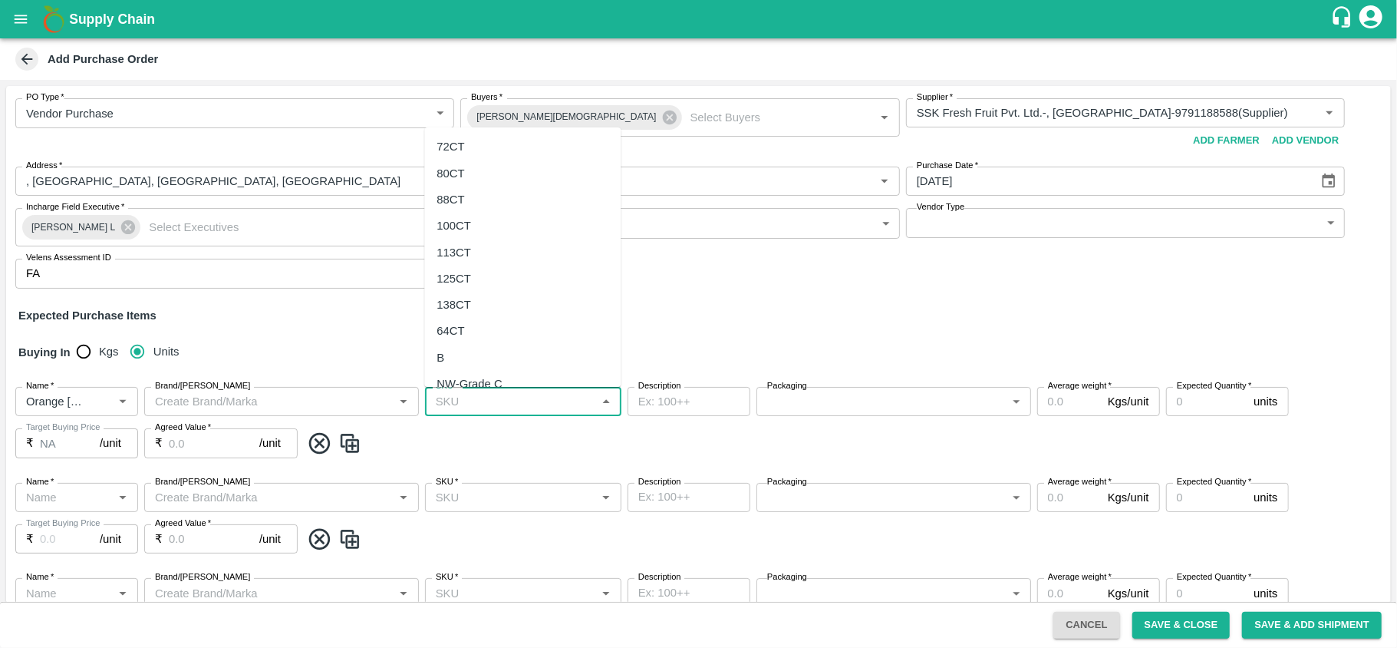
click at [497, 407] on input "SKU   *" at bounding box center [511, 401] width 162 height 20
click at [447, 146] on div "72CT" at bounding box center [451, 146] width 28 height 17
type input "72CT"
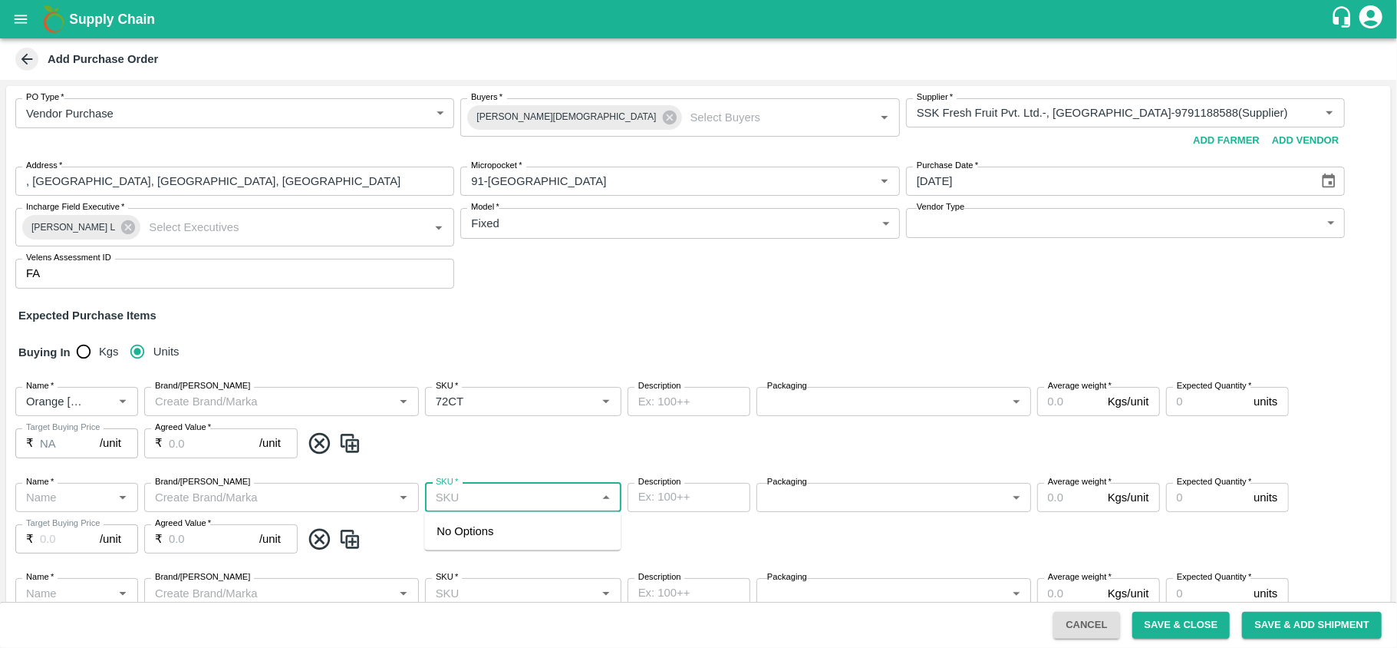
click at [465, 497] on input "SKU   *" at bounding box center [511, 497] width 162 height 20
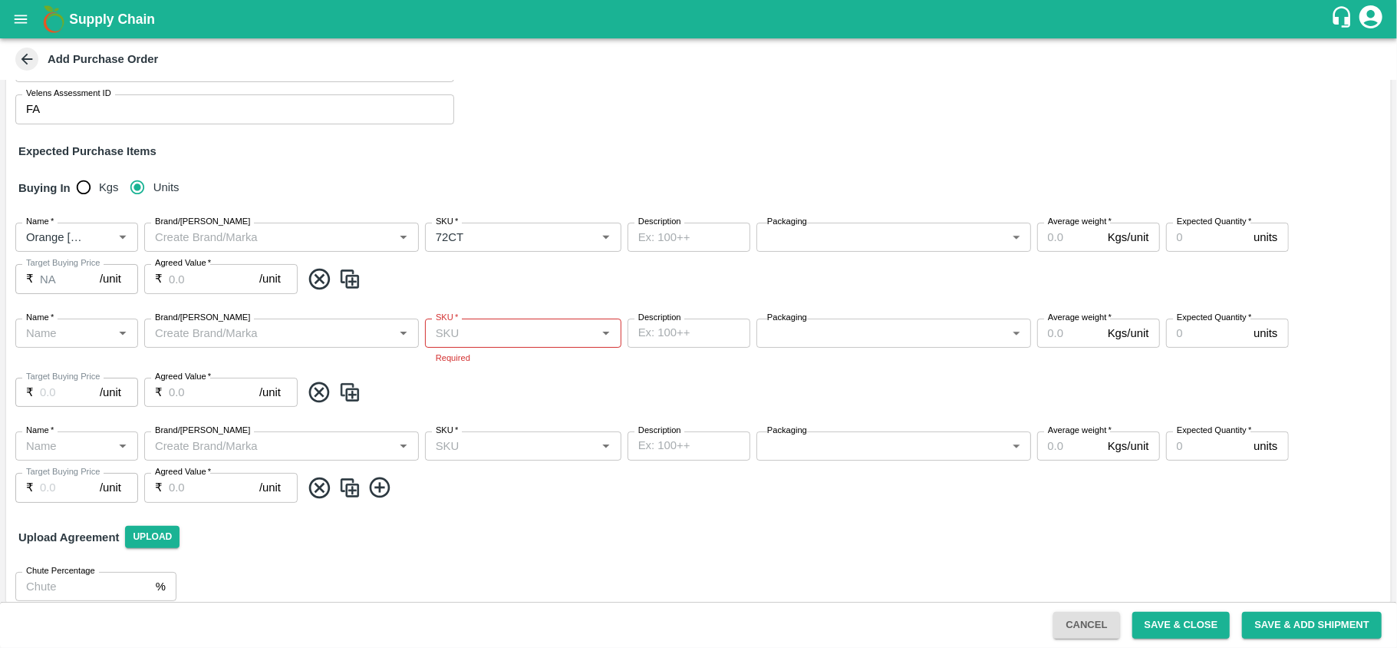
click at [316, 368] on div "Name   * Name   * Brand/Marka Brand/Marka SKU   * SKU   * Required Description …" at bounding box center [698, 362] width 1385 height 113
click at [320, 496] on icon at bounding box center [319, 487] width 21 height 21
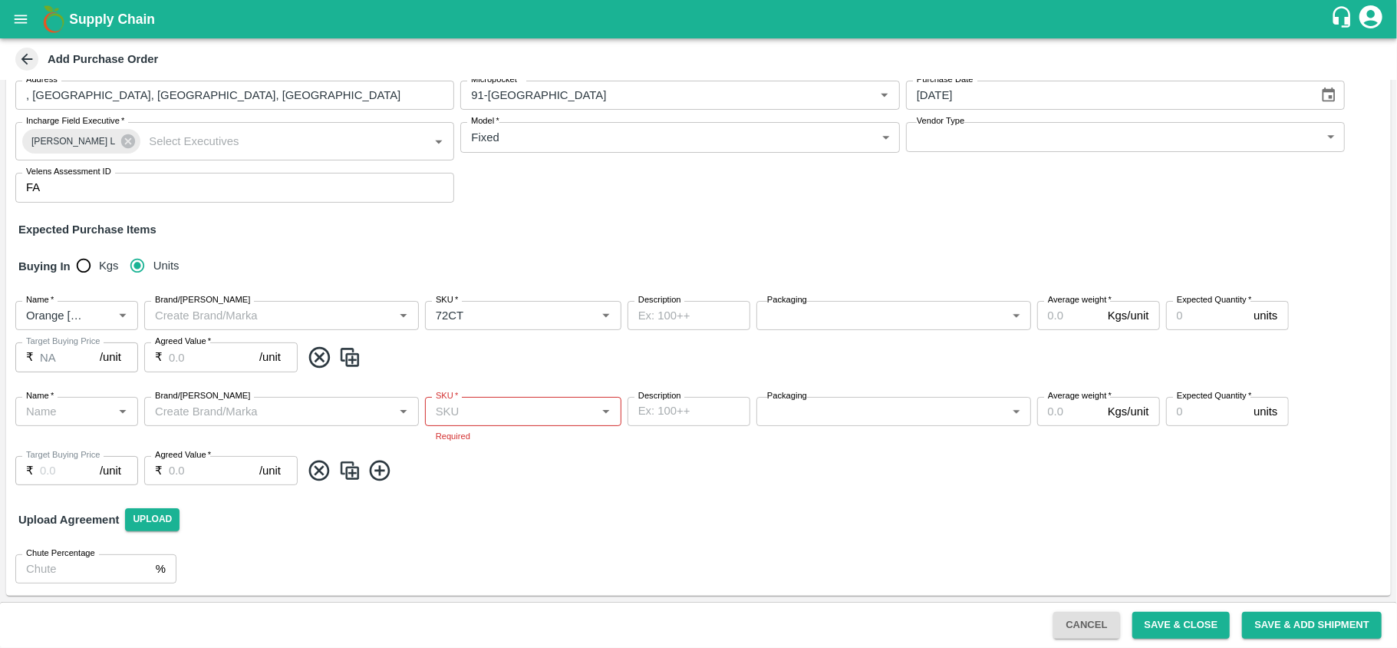
scroll to position [86, 0]
click at [320, 467] on icon at bounding box center [319, 470] width 25 height 25
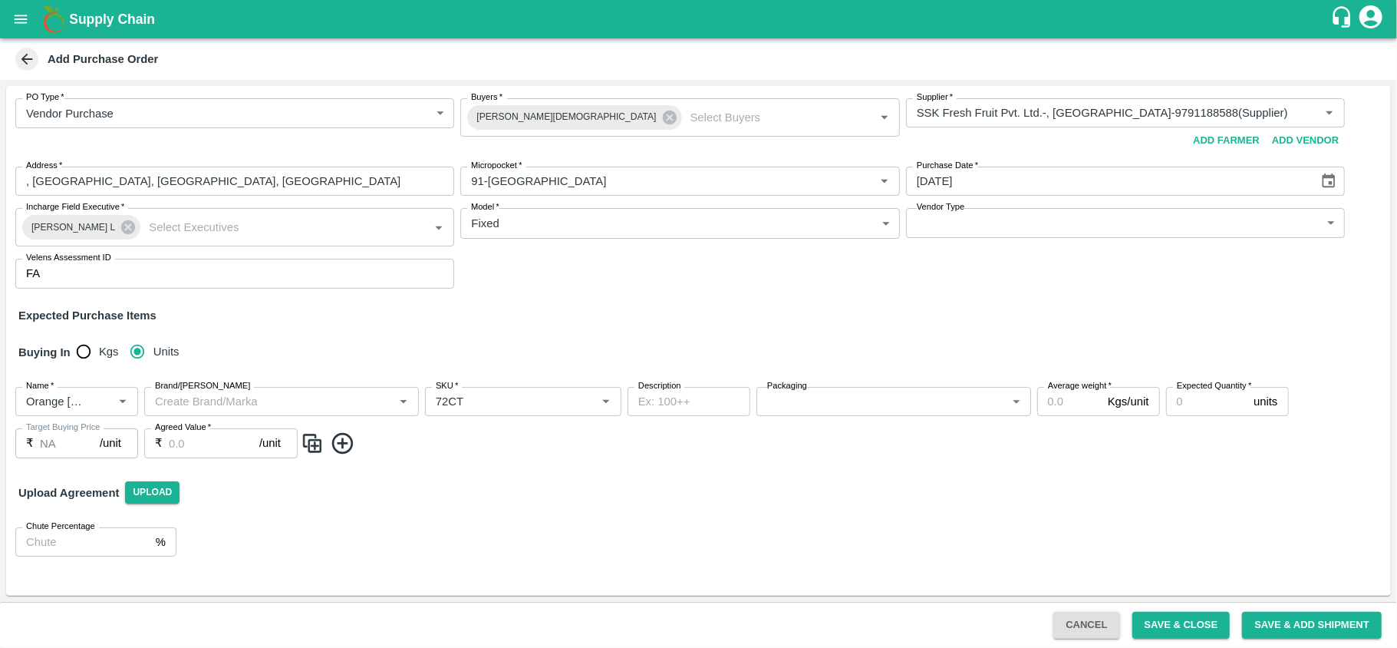
click at [308, 447] on img at bounding box center [312, 442] width 23 height 25
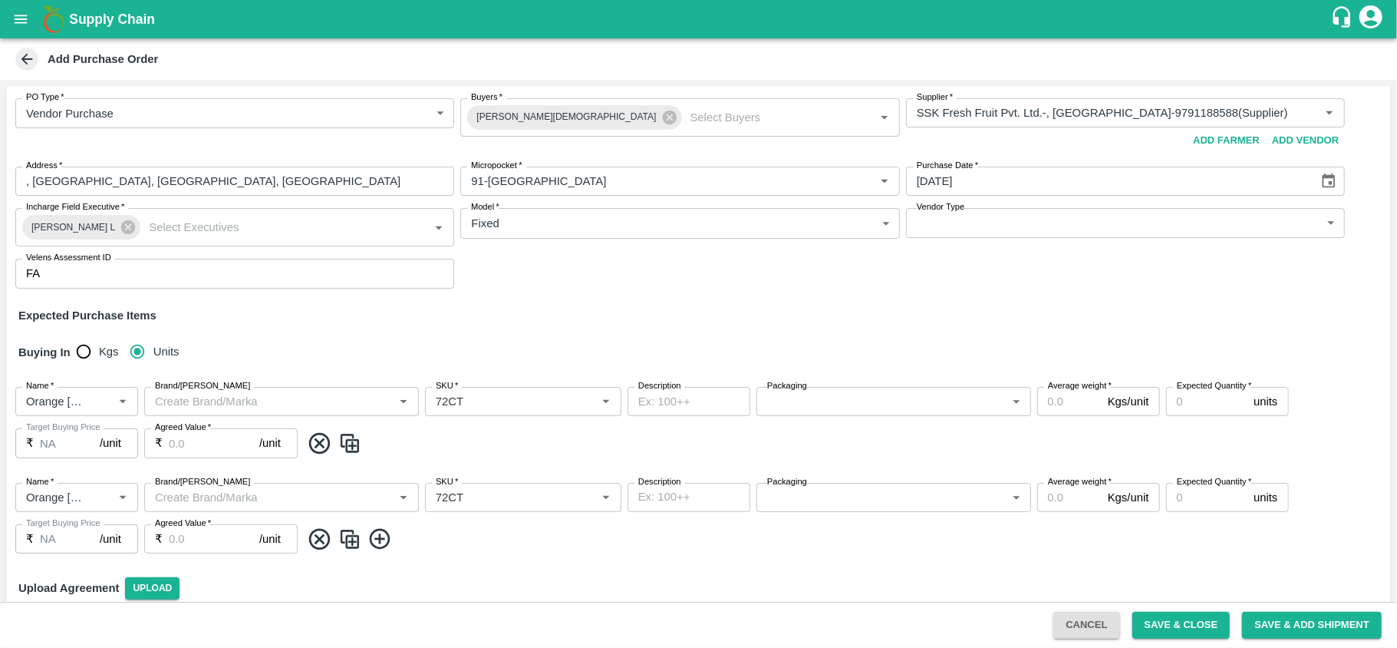
click at [345, 545] on img at bounding box center [349, 538] width 23 height 25
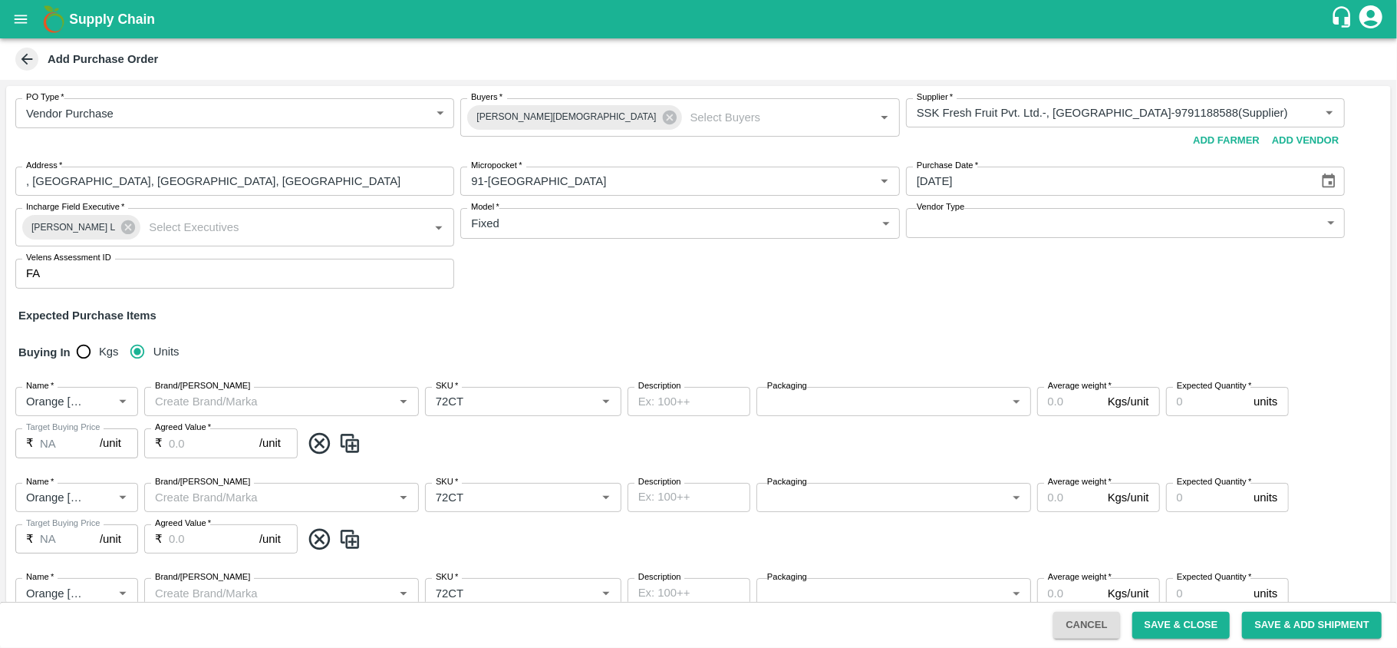
scroll to position [147, 0]
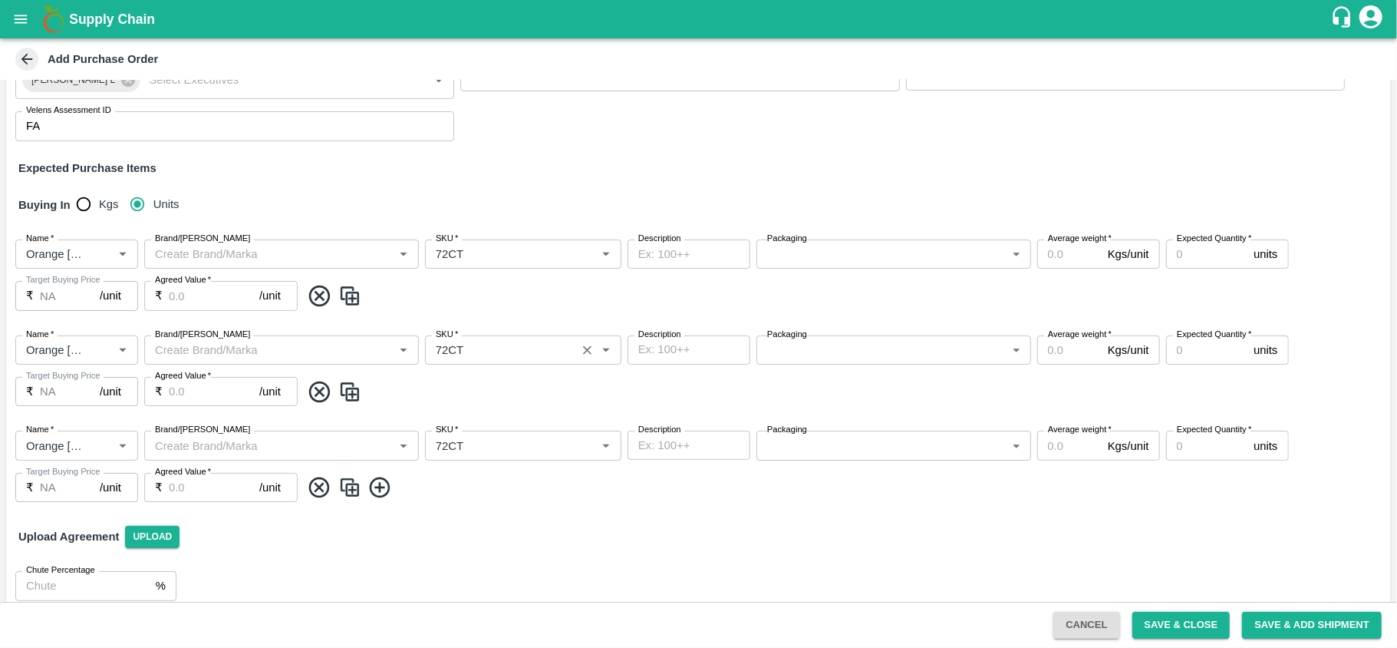
click at [529, 360] on div "SKU   *" at bounding box center [523, 349] width 196 height 29
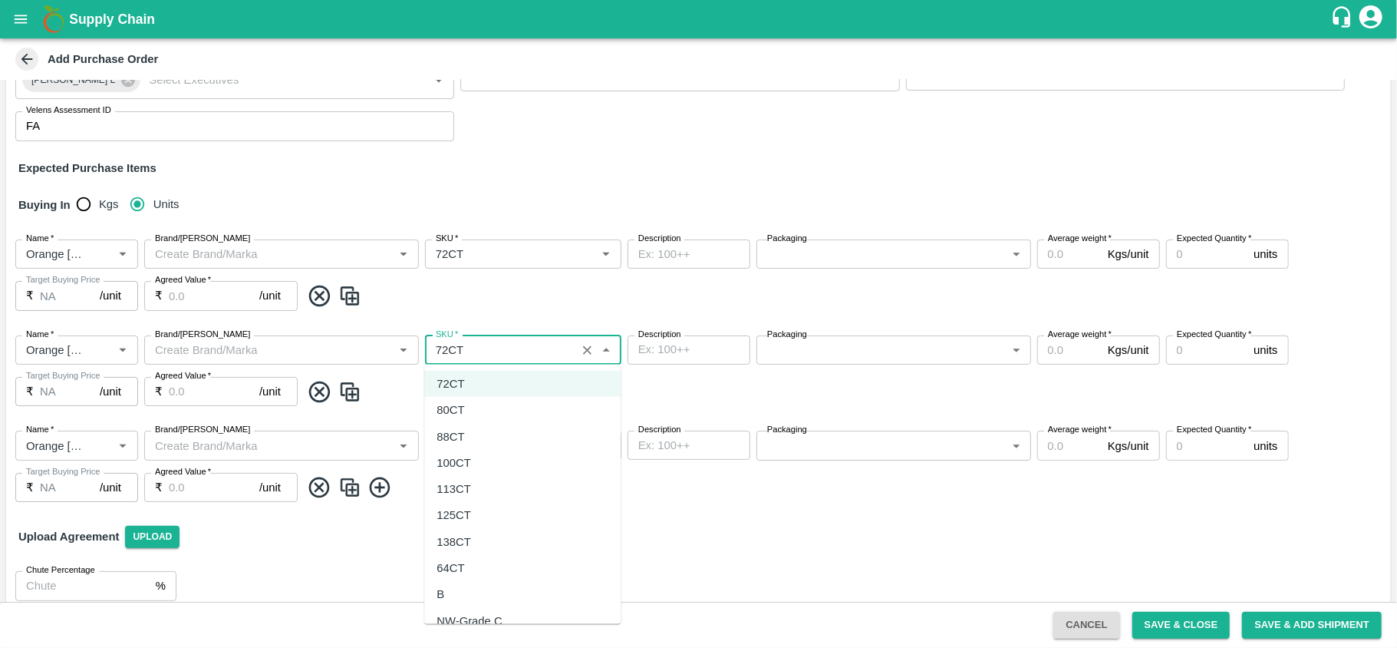
click at [477, 412] on div "80CT" at bounding box center [522, 410] width 196 height 26
type input "80CT"
click at [473, 443] on input "SKU   *" at bounding box center [501, 445] width 142 height 20
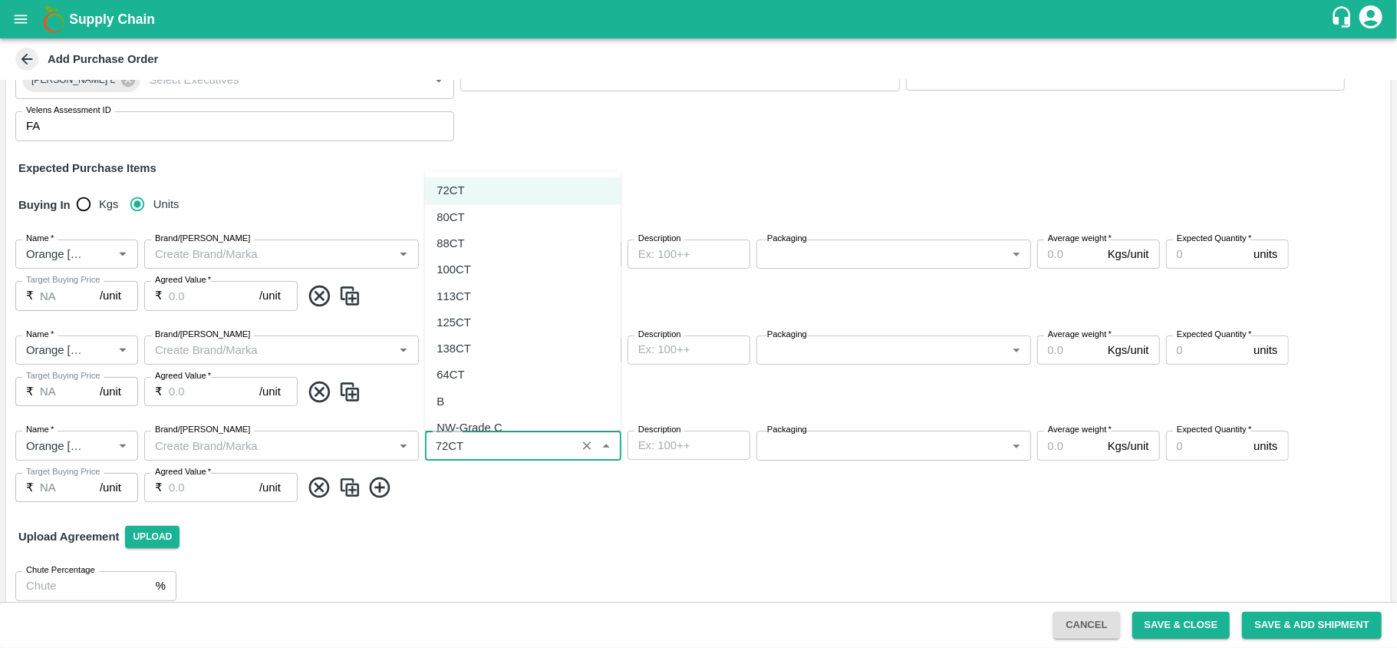
click at [468, 252] on div "88CT" at bounding box center [522, 243] width 196 height 26
type input "88CT"
click at [842, 261] on body "Supply Chain Add Purchase Order PO Type   * Vendor Purchase 2 PO Type Buyers   …" at bounding box center [698, 324] width 1397 height 648
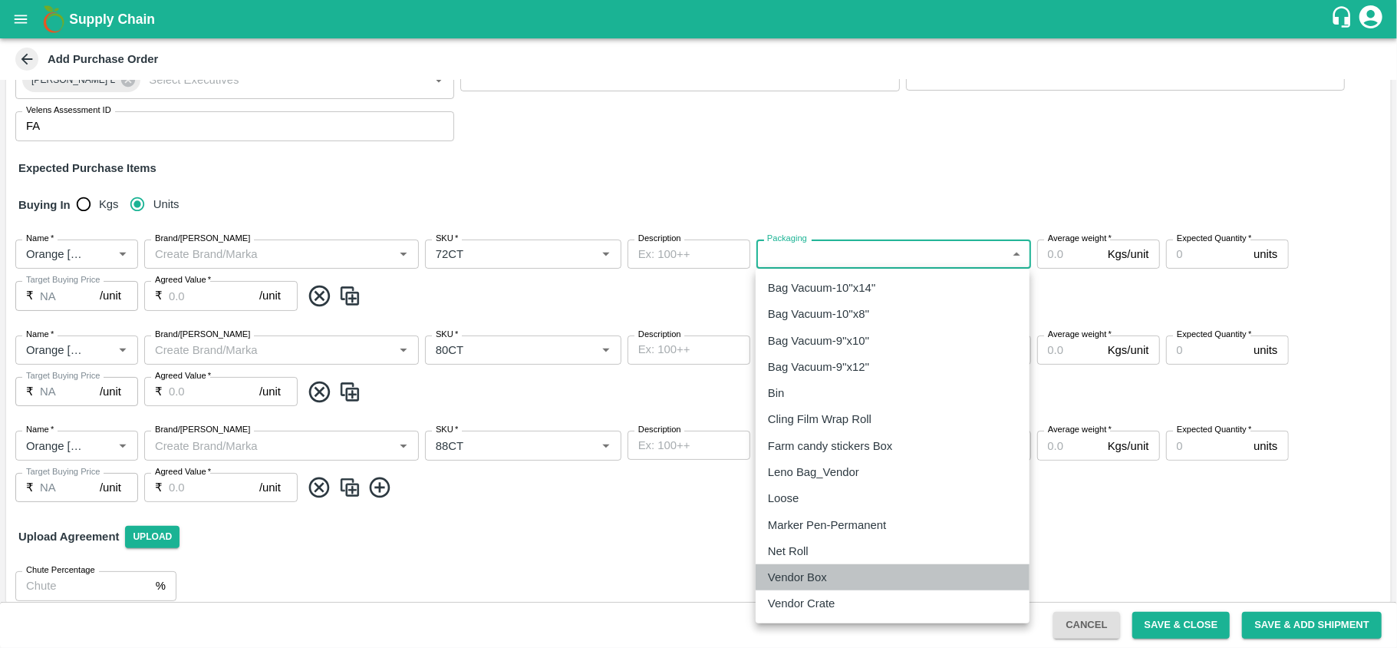
click at [814, 569] on p "Vendor Box" at bounding box center [797, 577] width 59 height 17
type input "276"
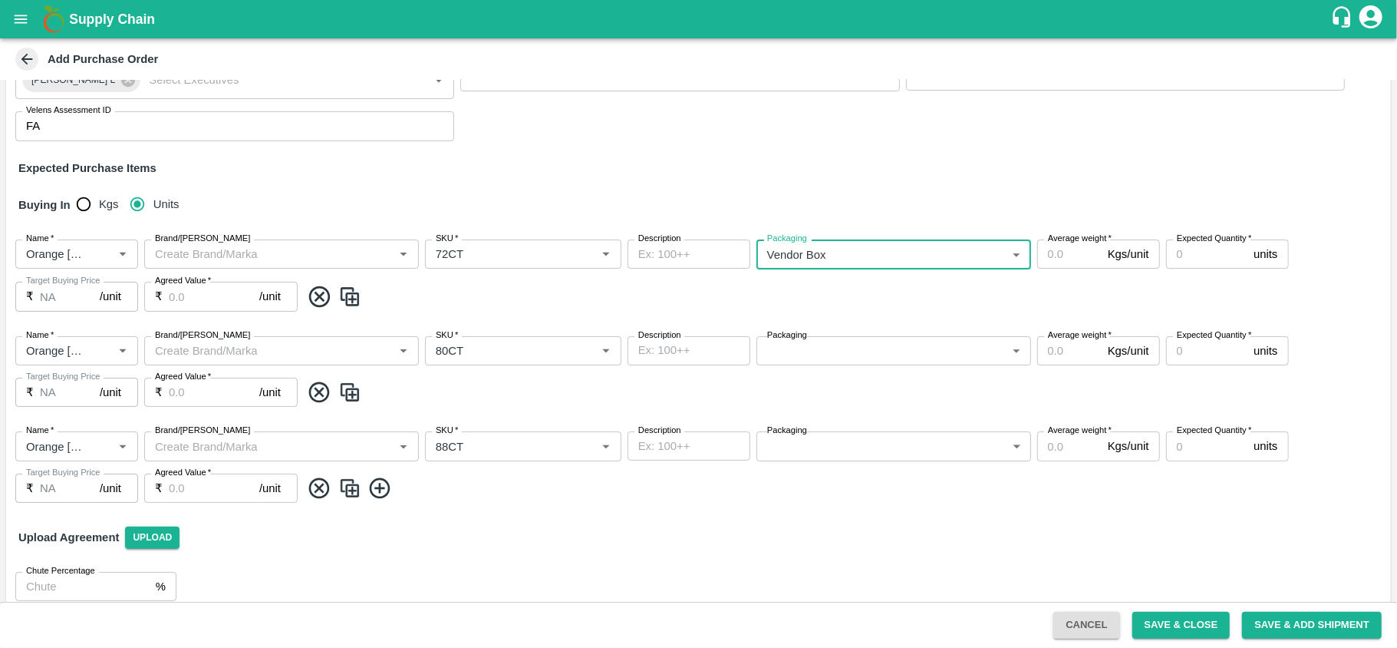
click at [812, 351] on body "Supply Chain Add Purchase Order PO Type   * Vendor Purchase 2 PO Type Buyers   …" at bounding box center [698, 324] width 1397 height 648
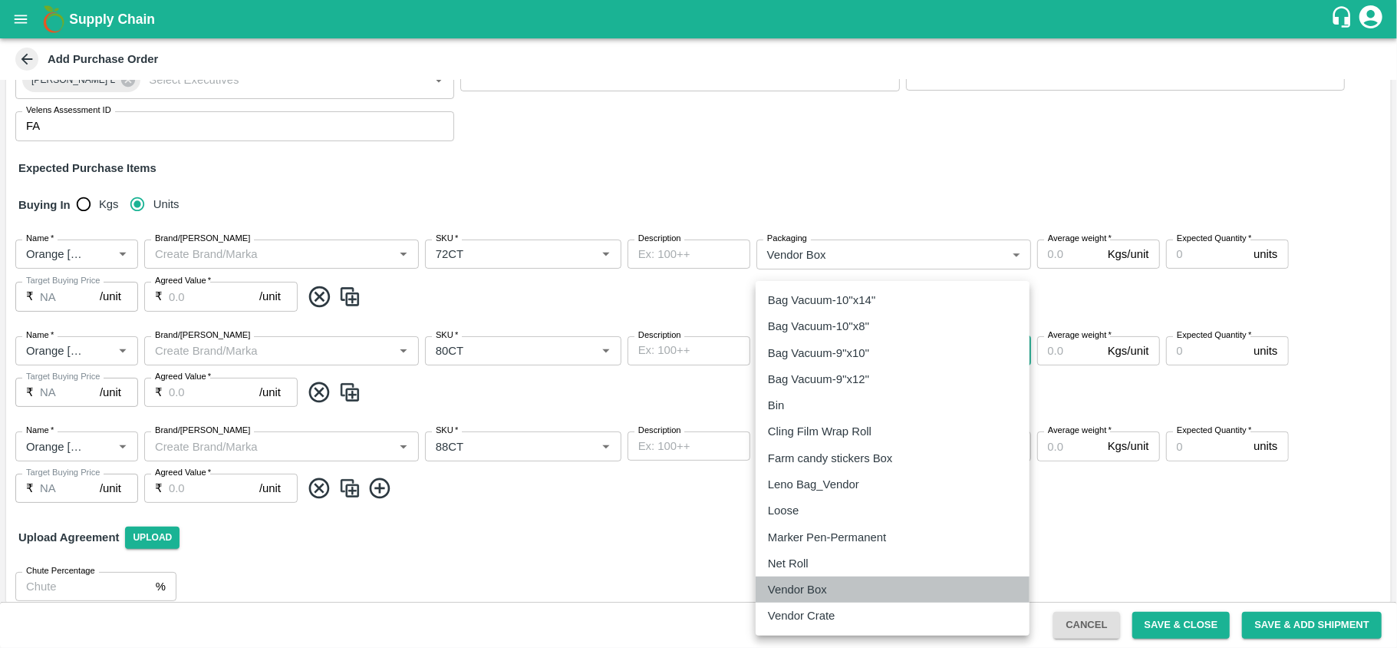
click at [814, 582] on p "Vendor Box" at bounding box center [797, 589] width 59 height 17
type input "276"
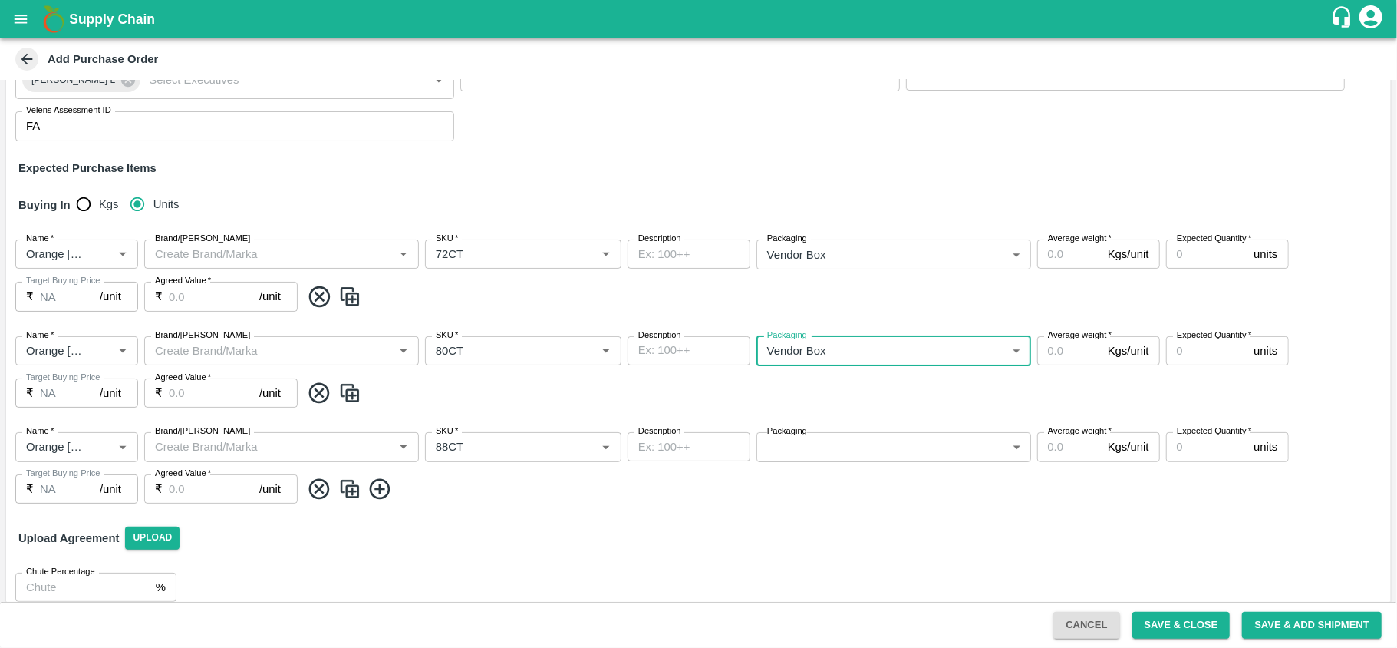
click at [848, 445] on body "Supply Chain Add Purchase Order PO Type   * Vendor Purchase 2 PO Type Buyers   …" at bounding box center [698, 324] width 1397 height 648
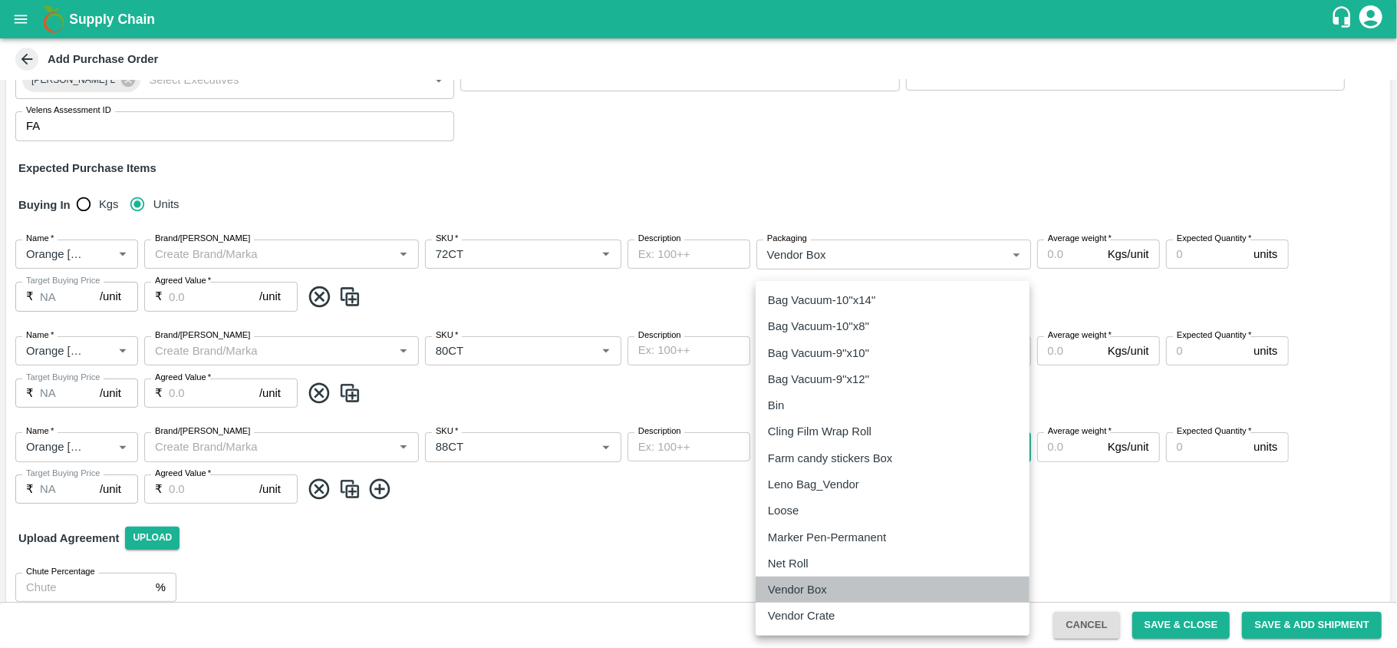
click at [824, 587] on p "Vendor Box" at bounding box center [797, 589] width 59 height 17
type input "276"
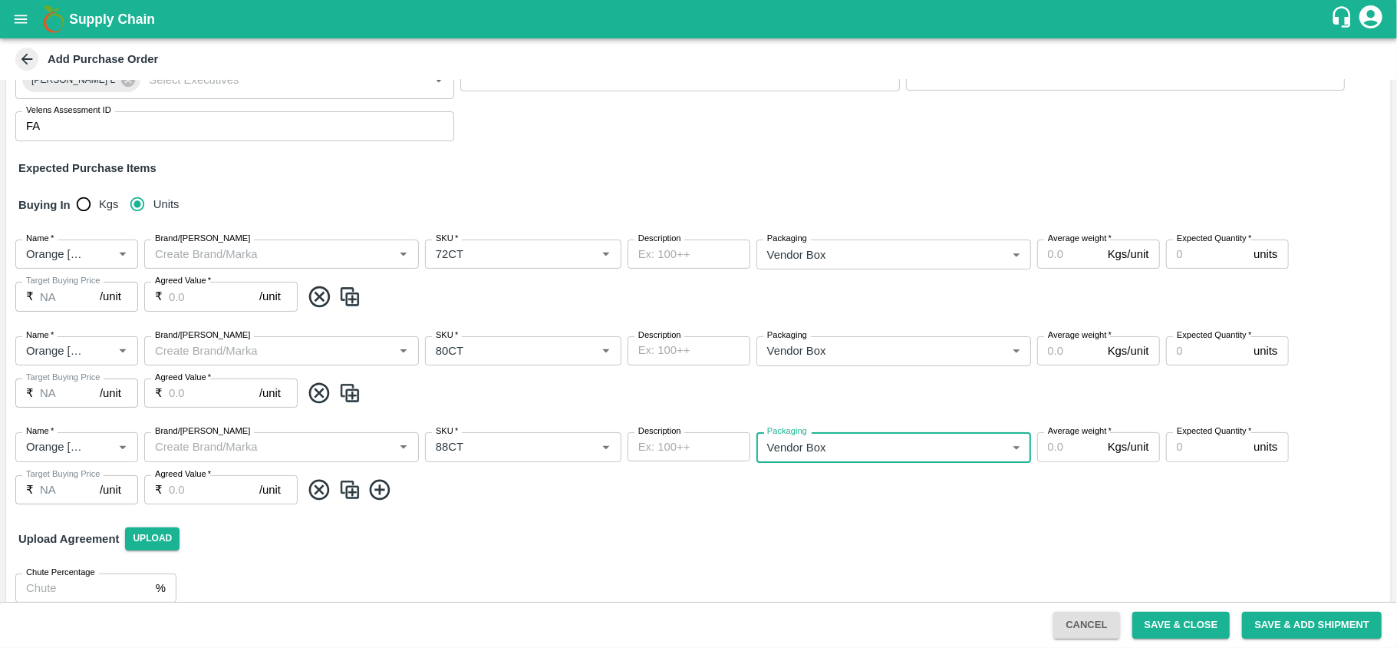
click at [1056, 249] on input "Average weight   *" at bounding box center [1069, 253] width 64 height 29
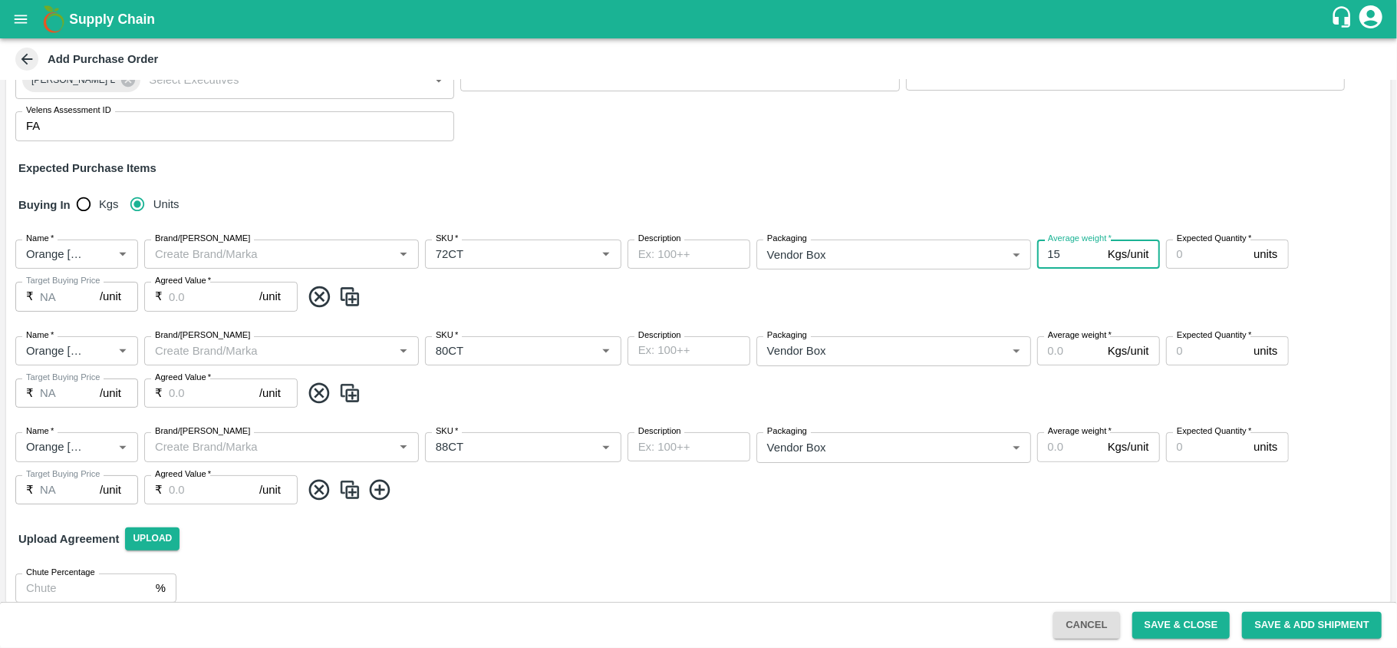
type input "15"
click at [1059, 354] on input "Average weight   *" at bounding box center [1069, 350] width 64 height 29
type input "15"
click at [1065, 437] on input "Average weight   *" at bounding box center [1069, 446] width 64 height 29
type input "15"
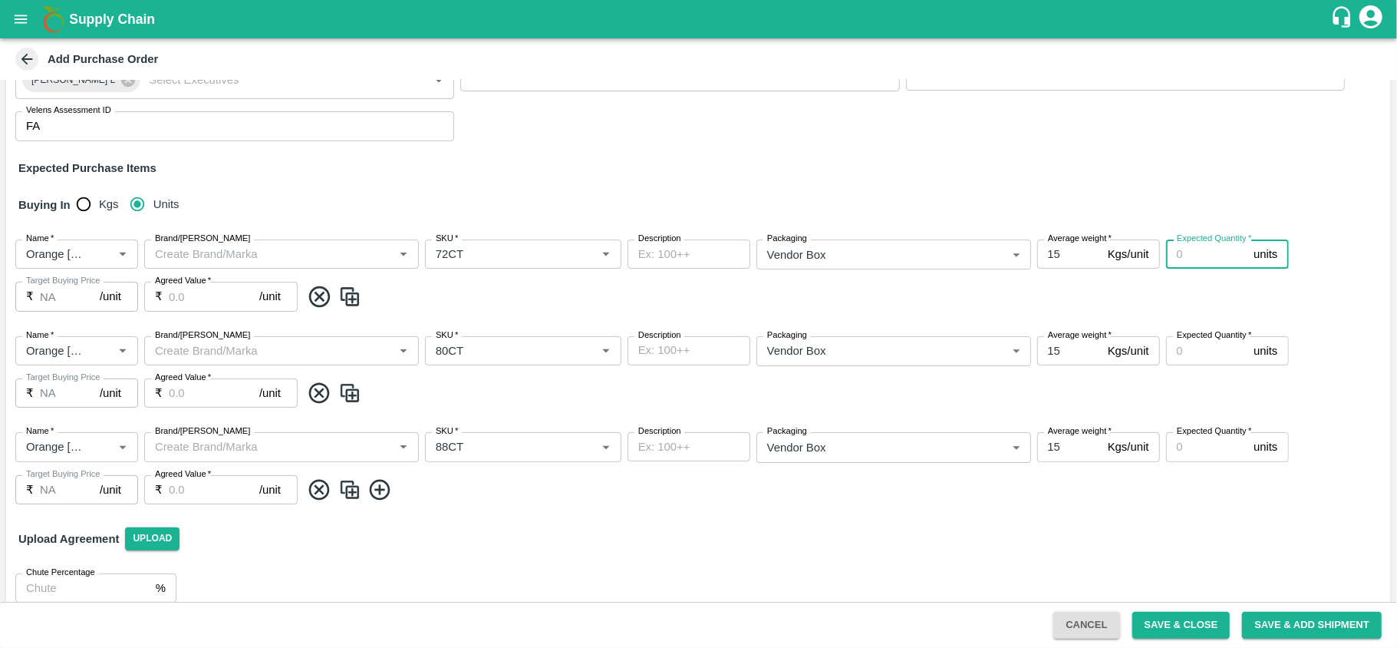
click at [1205, 262] on input "Expected Quantity   *" at bounding box center [1207, 253] width 82 height 29
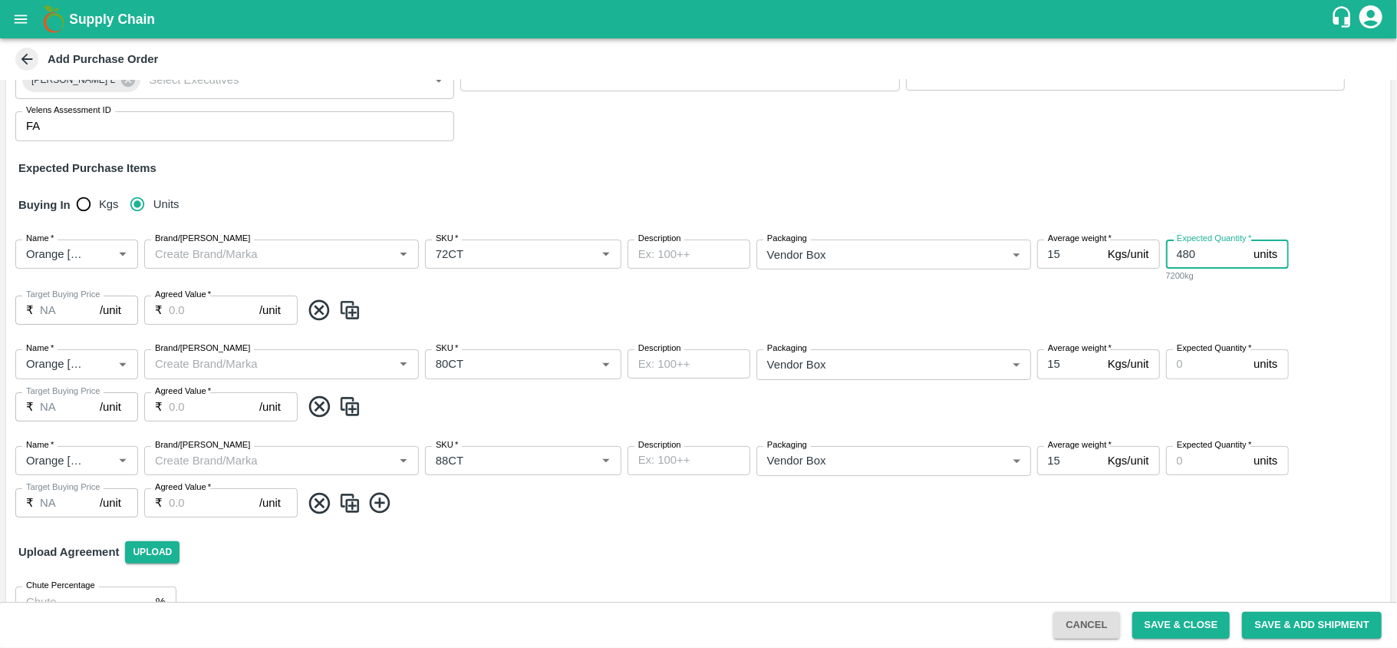
type input "480"
click at [1185, 369] on input "Expected Quantity   *" at bounding box center [1207, 363] width 82 height 29
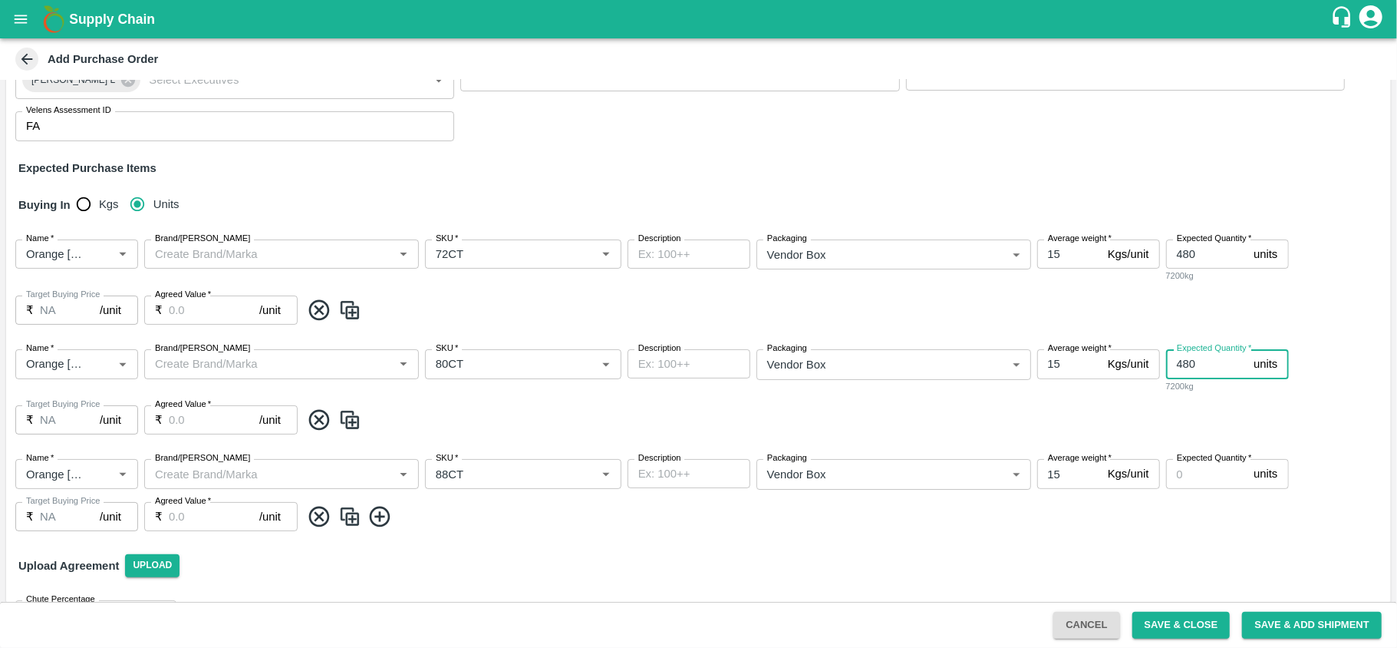
type input "480"
click at [1191, 471] on input "Expected Quantity   *" at bounding box center [1207, 473] width 82 height 29
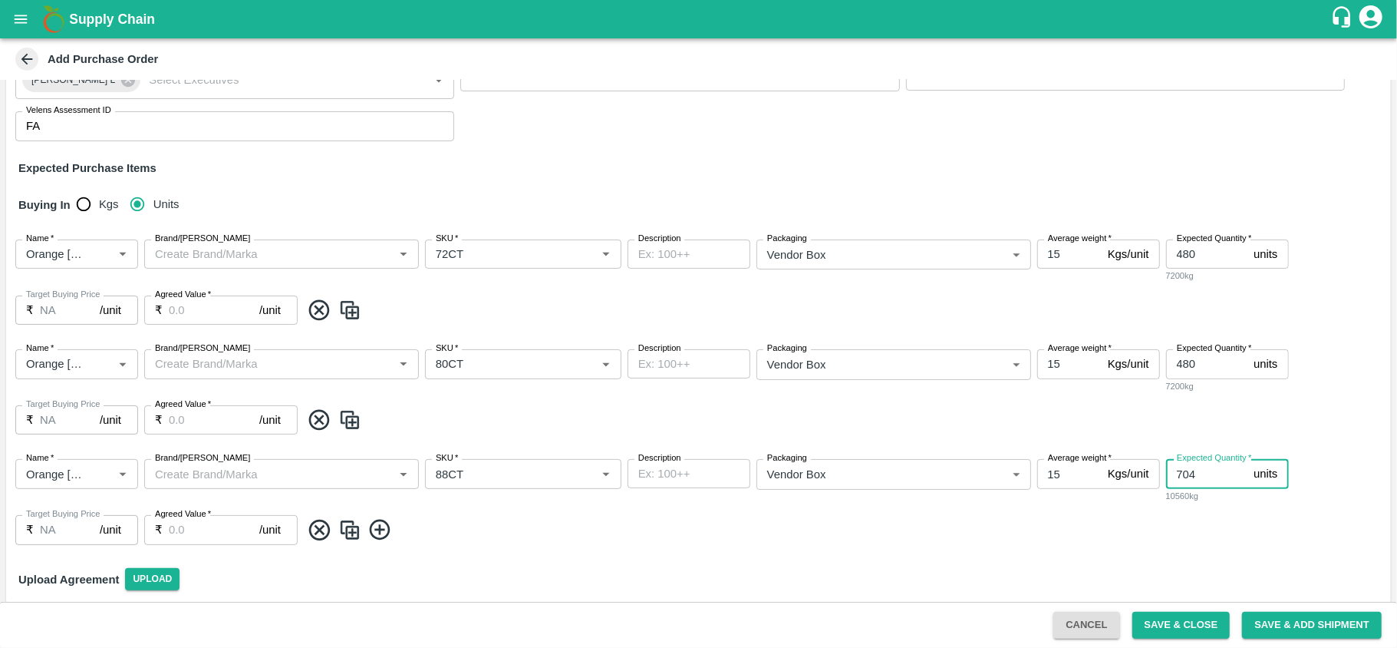
type input "704"
click at [185, 313] on input "Agreed Value   *" at bounding box center [214, 309] width 91 height 29
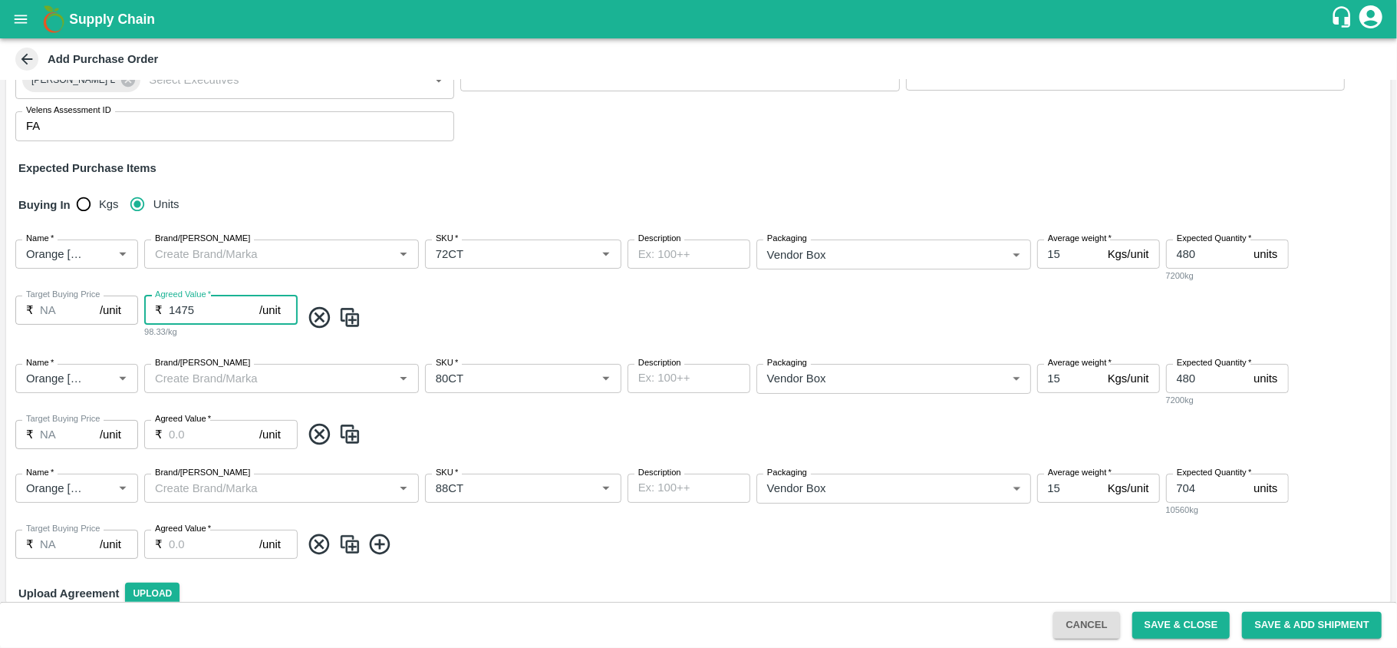
click at [185, 313] on input "1475" at bounding box center [214, 309] width 91 height 29
type input "1475"
click at [173, 427] on input "Agreed Value   *" at bounding box center [214, 434] width 91 height 29
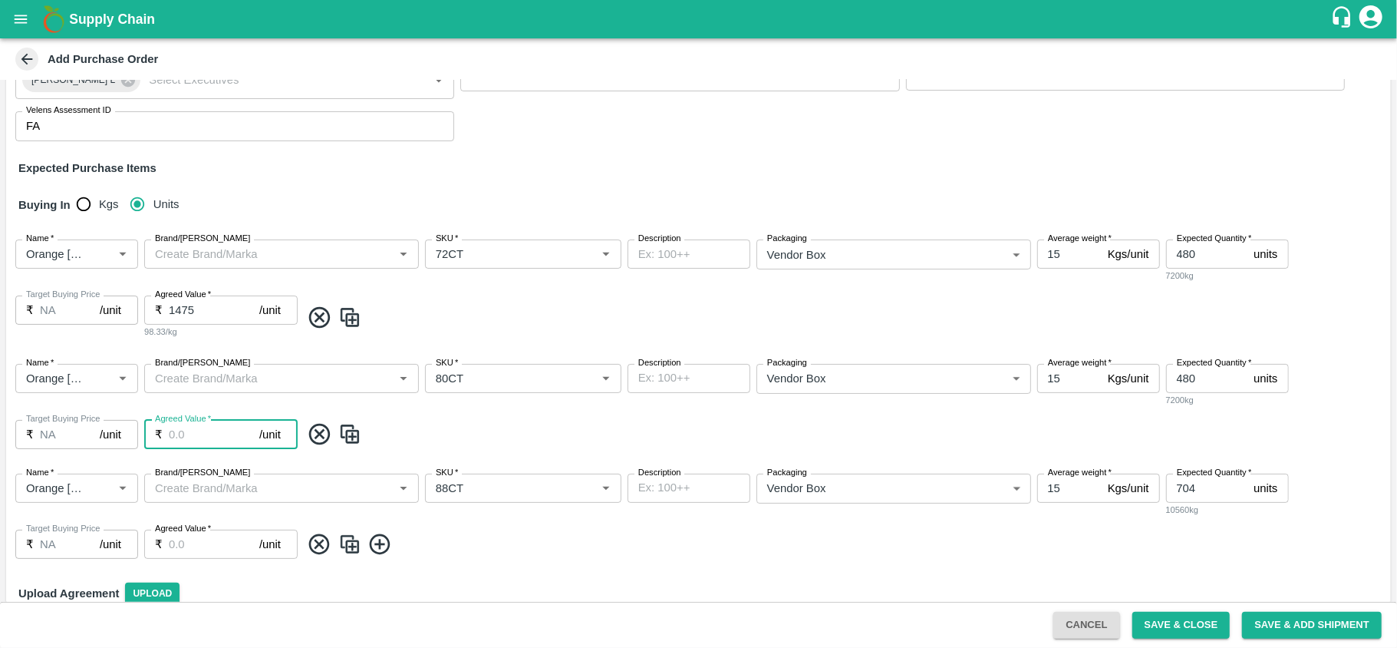
paste input "1475"
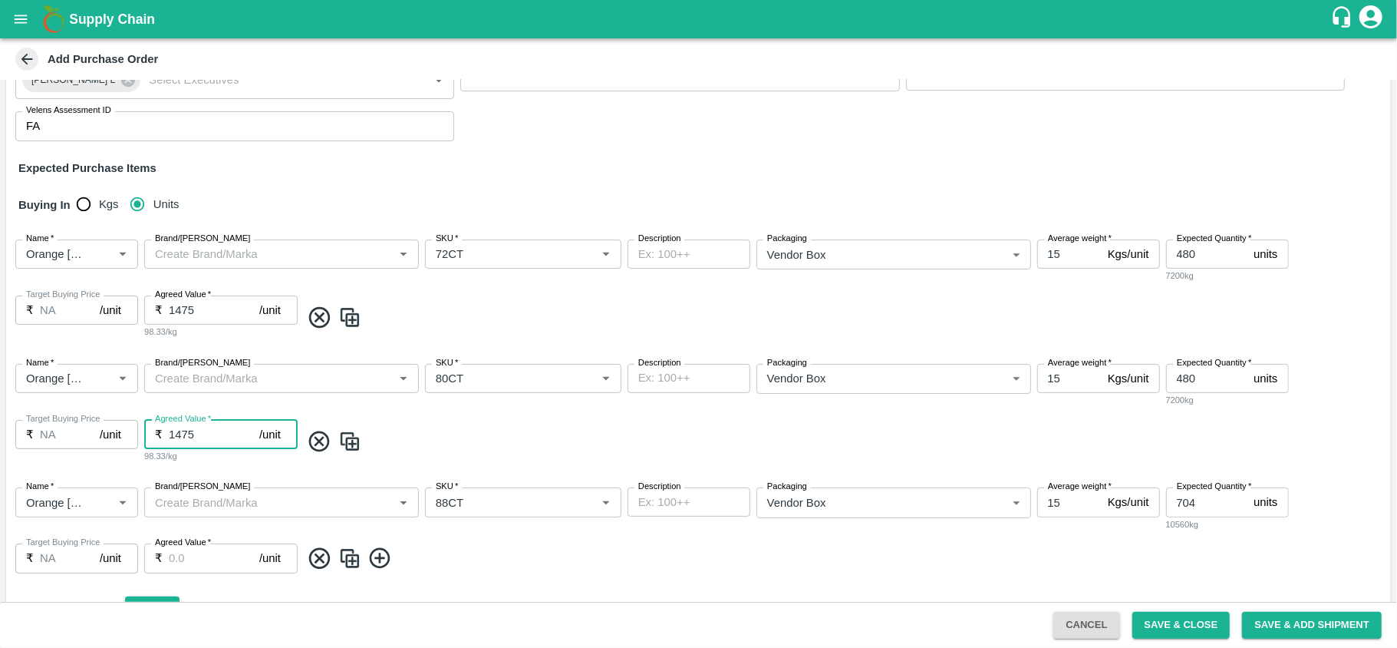
type input "1475"
click at [178, 562] on input "Agreed Value   *" at bounding box center [214, 557] width 91 height 29
paste input "1475"
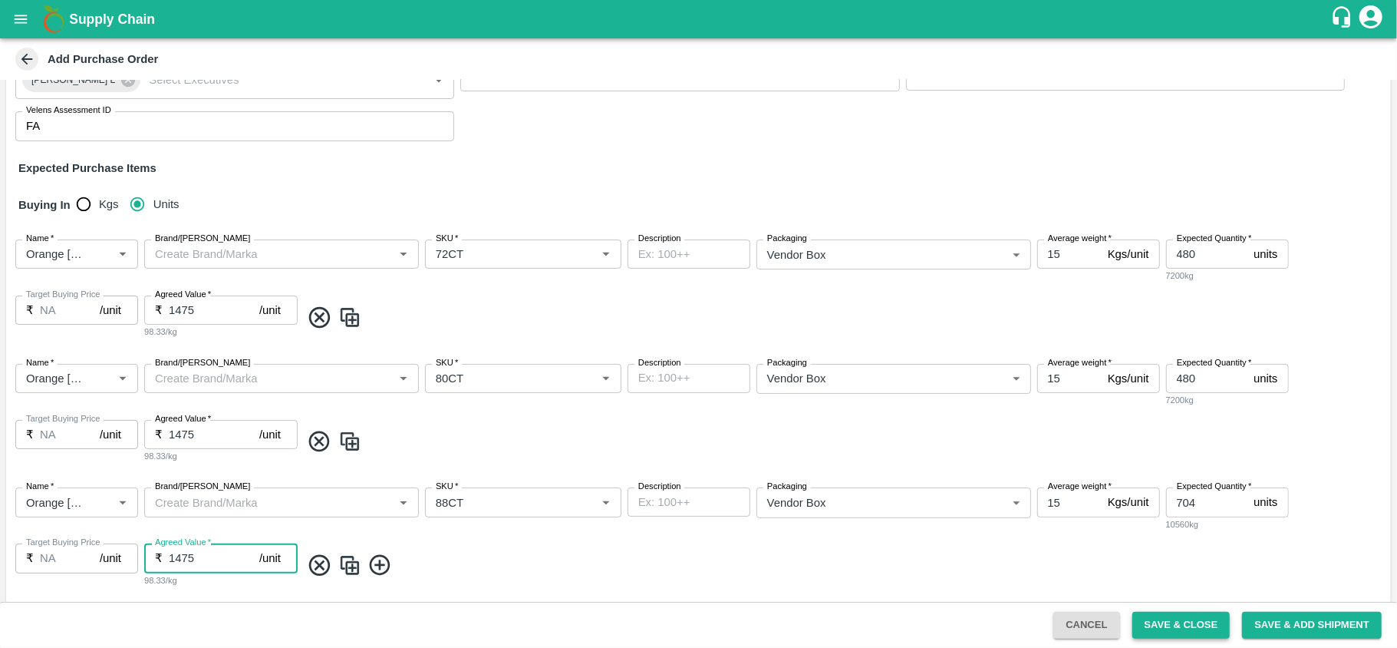
type input "1475"
click at [1186, 625] on button "Save & Close" at bounding box center [1182, 625] width 98 height 27
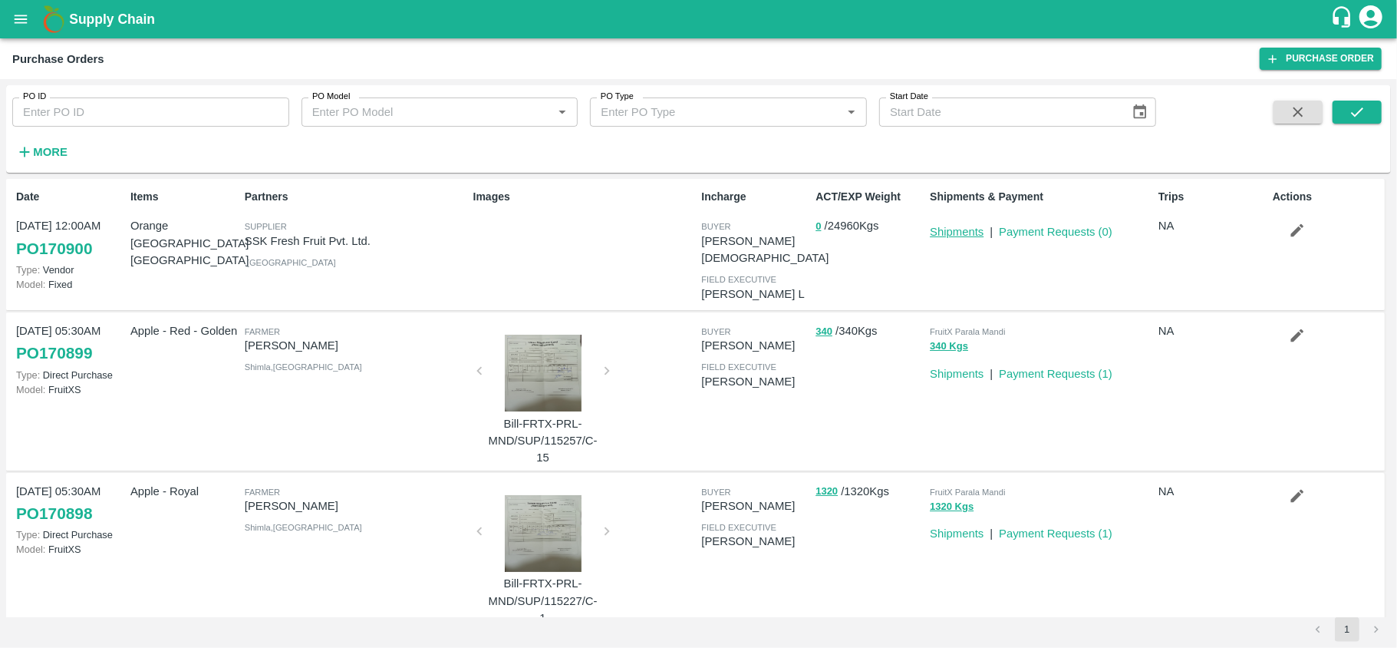
click at [962, 232] on link "Shipments" at bounding box center [957, 232] width 54 height 12
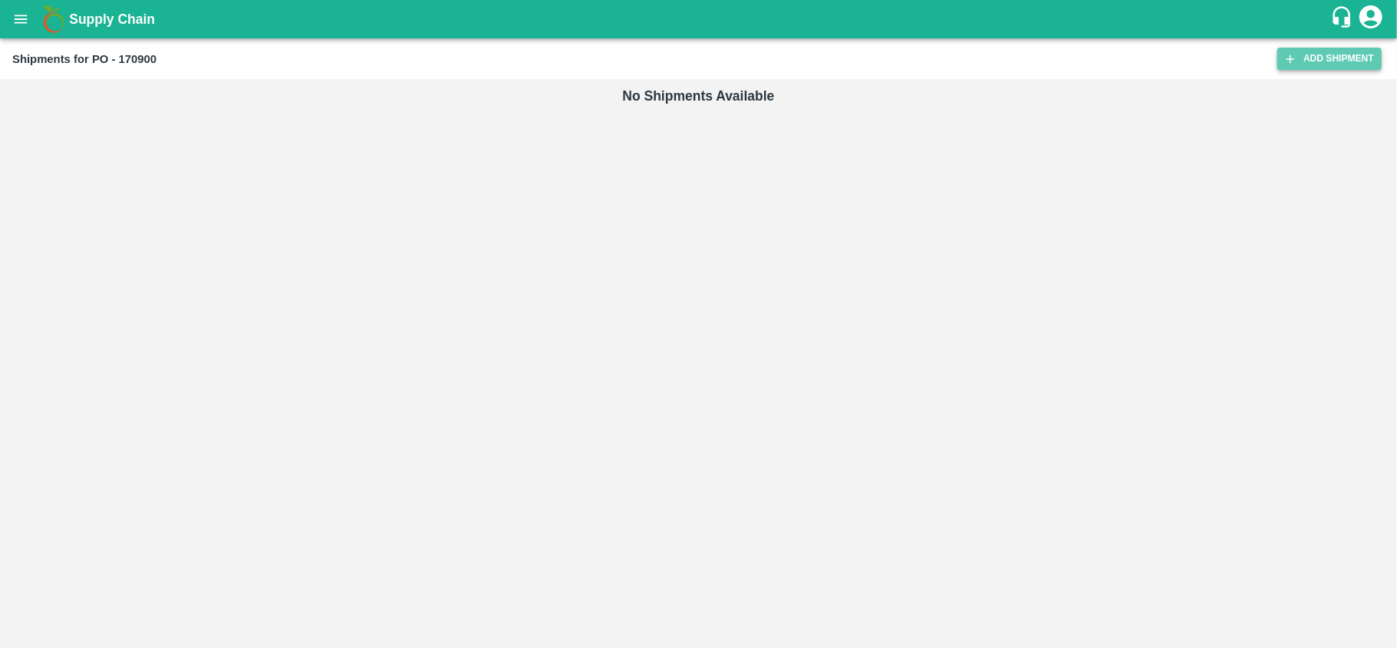
click at [1315, 51] on link "Add Shipment" at bounding box center [1330, 59] width 104 height 22
